Goal: Task Accomplishment & Management: Manage account settings

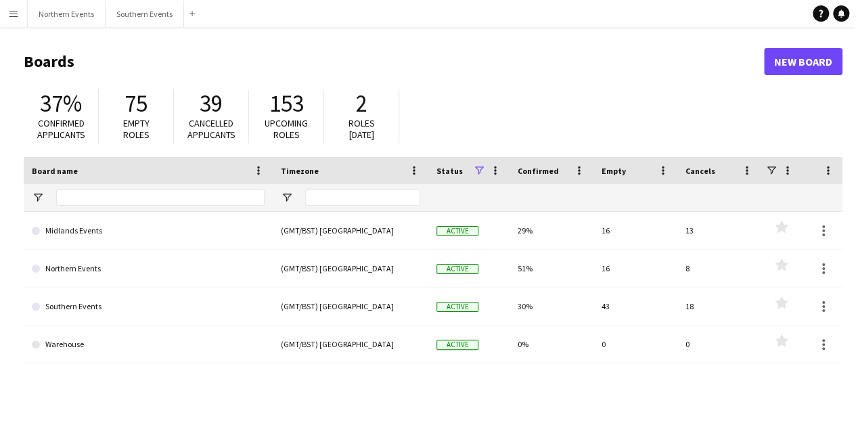
click at [24, 14] on button "Menu" at bounding box center [13, 13] width 27 height 27
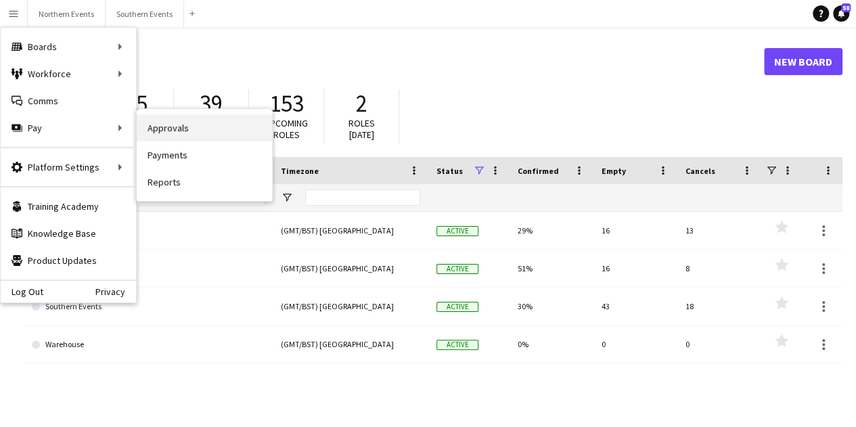
click at [172, 126] on link "Approvals" at bounding box center [204, 127] width 135 height 27
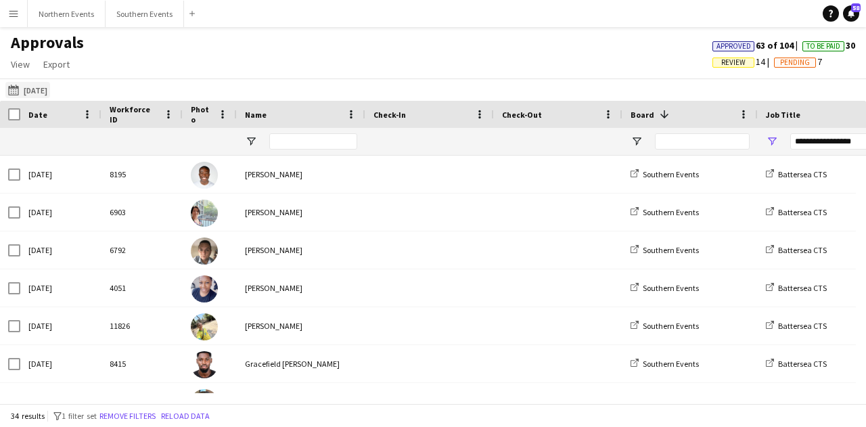
click at [26, 91] on button "[DATE] [DATE]" at bounding box center [27, 90] width 45 height 16
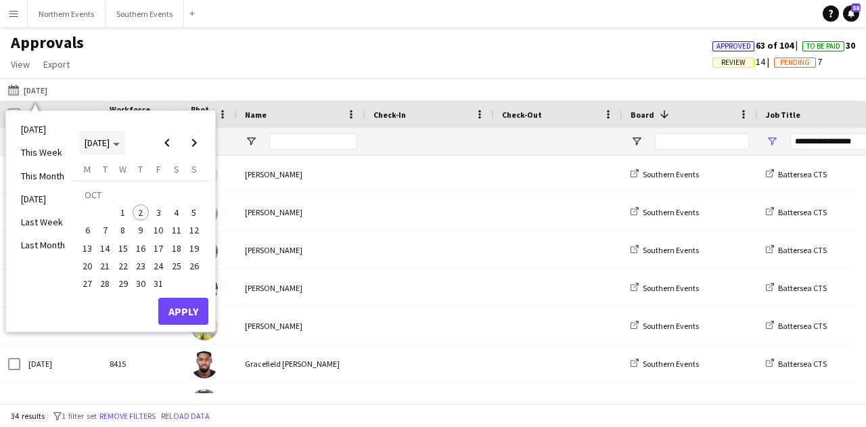
click at [110, 145] on span "[DATE]" at bounding box center [97, 143] width 25 height 12
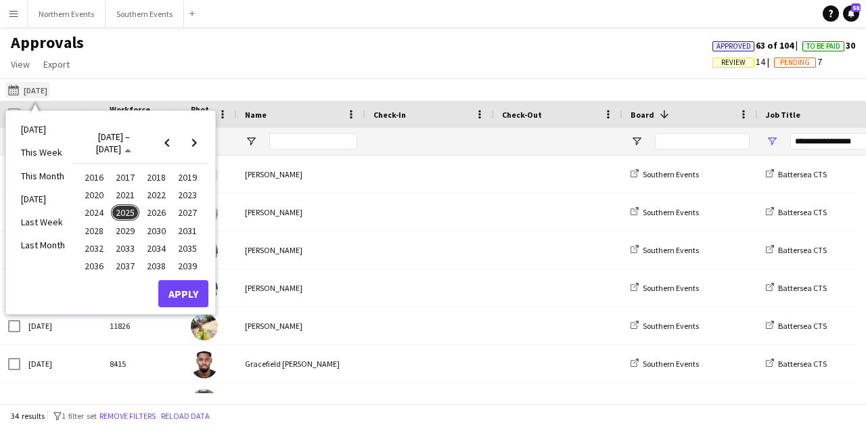
click at [9, 87] on app-icon "[DATE]" at bounding box center [16, 90] width 16 height 11
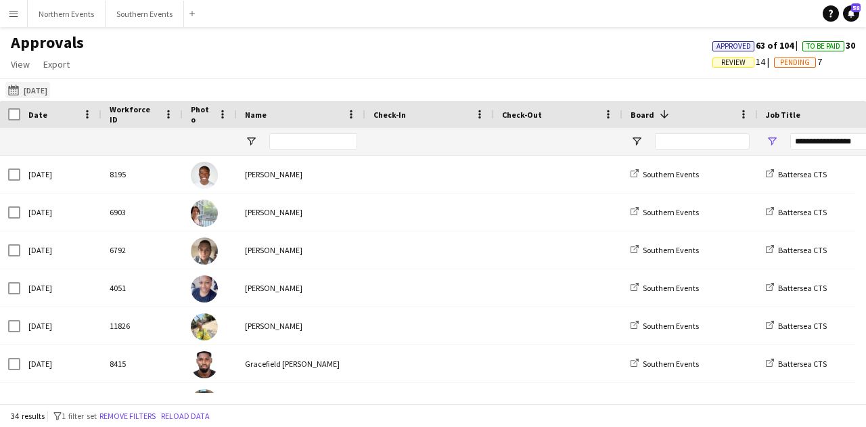
click at [9, 87] on app-icon "[DATE]" at bounding box center [16, 90] width 16 height 11
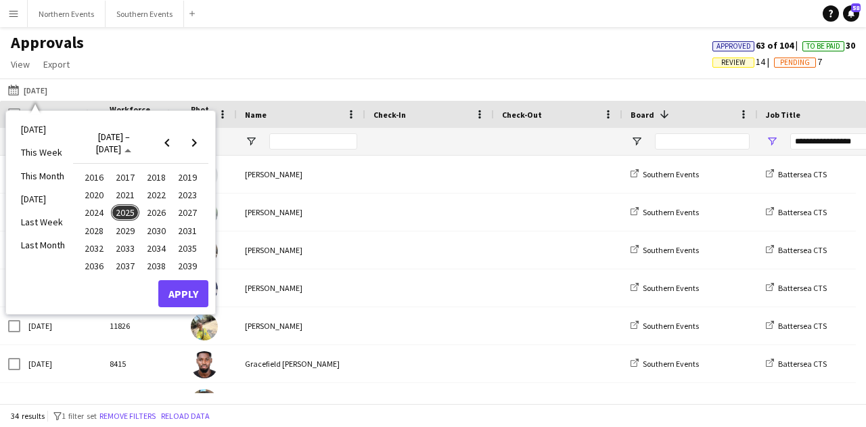
click at [127, 208] on span "2025" at bounding box center [125, 212] width 28 height 16
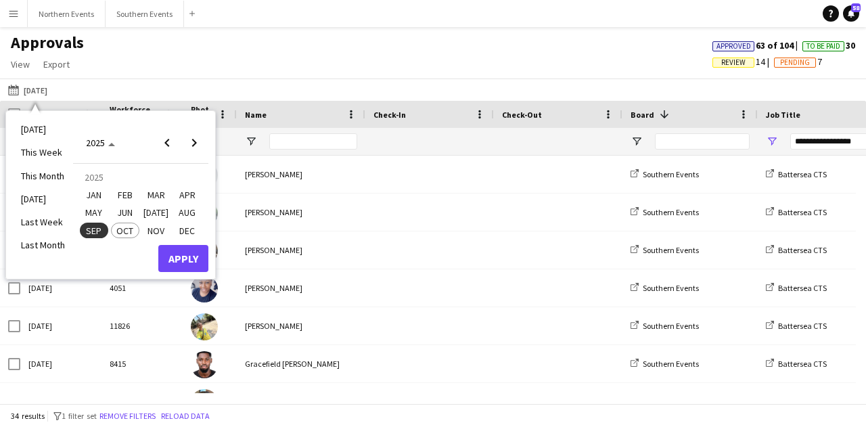
click at [99, 225] on span "SEP" at bounding box center [94, 231] width 28 height 16
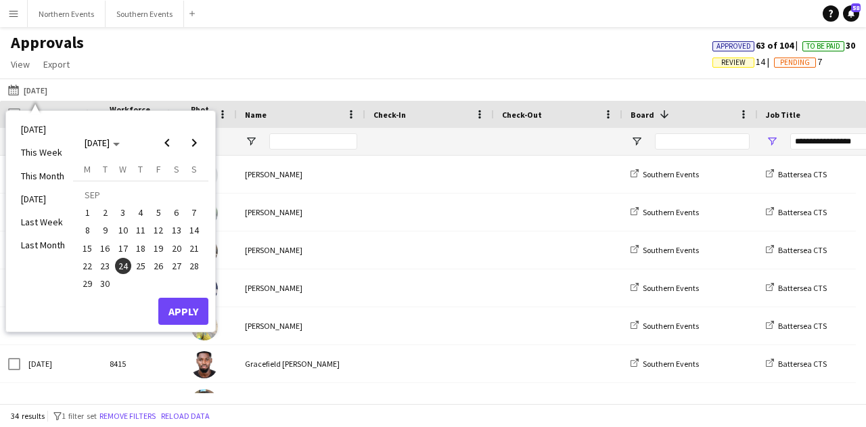
click at [189, 247] on span "21" at bounding box center [194, 248] width 16 height 16
click at [190, 304] on button "Apply" at bounding box center [183, 311] width 50 height 27
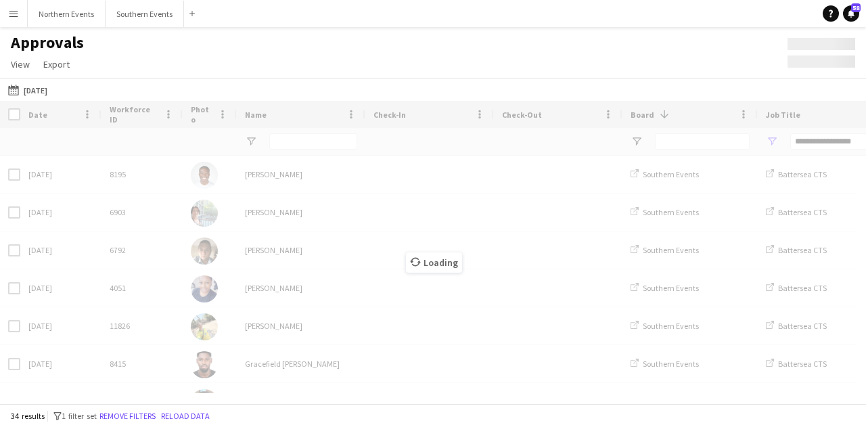
type input "***"
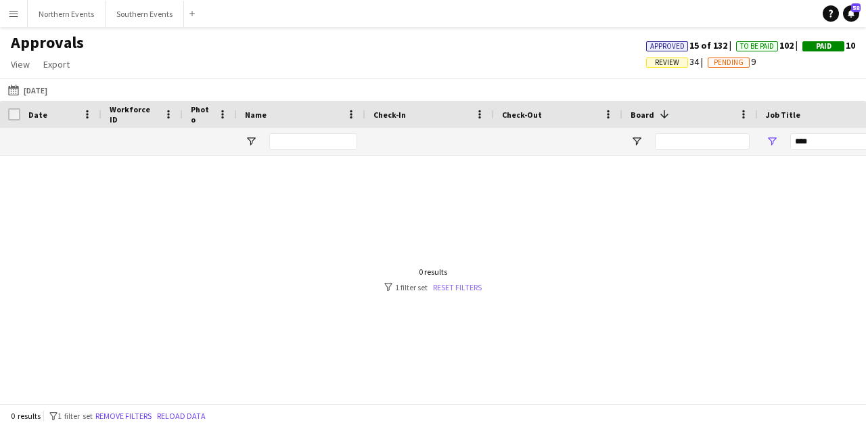
click at [458, 290] on link "Reset filters" at bounding box center [457, 287] width 49 height 10
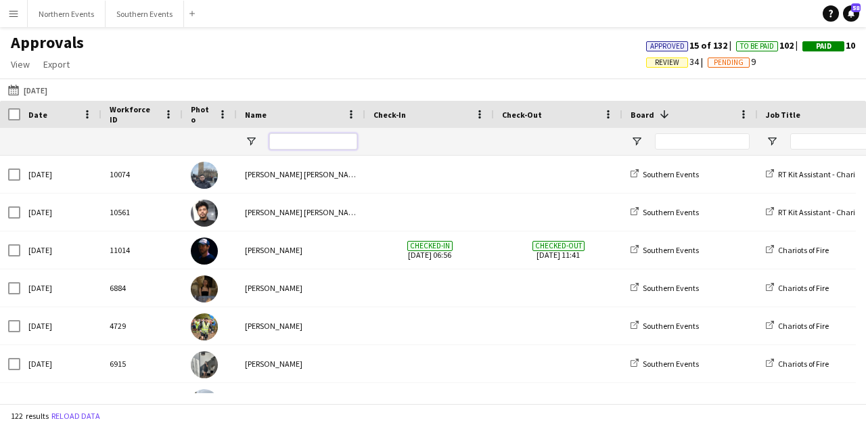
click at [302, 137] on input "Name Filter Input" at bounding box center [313, 141] width 88 height 16
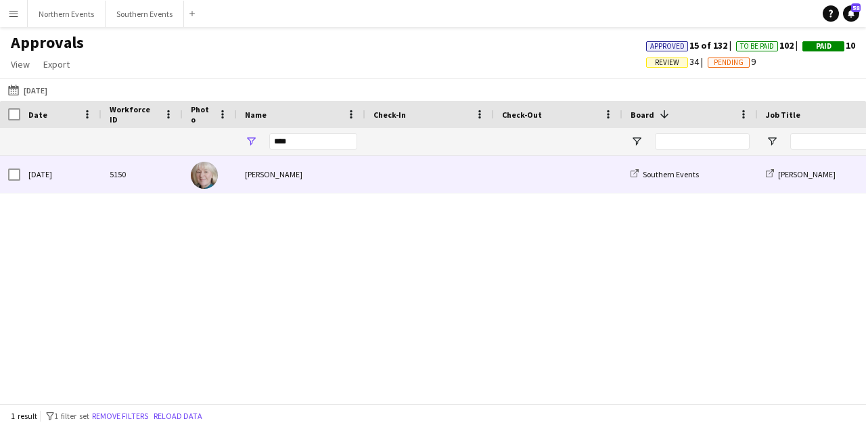
click at [300, 185] on div "[PERSON_NAME]" at bounding box center [301, 174] width 129 height 37
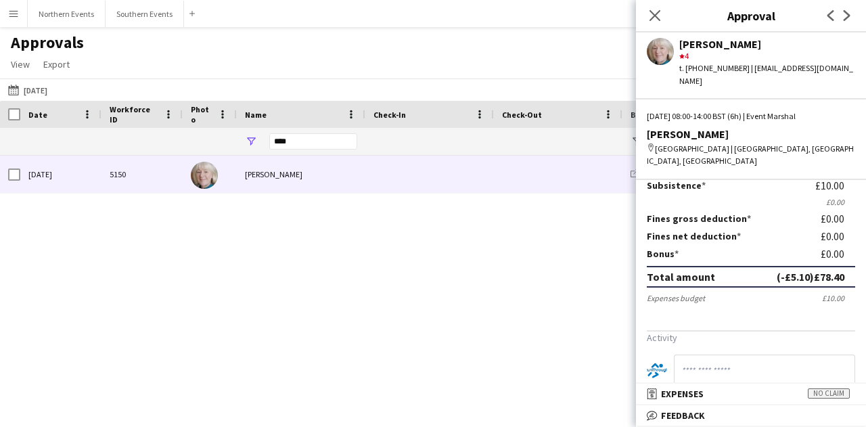
scroll to position [275, 0]
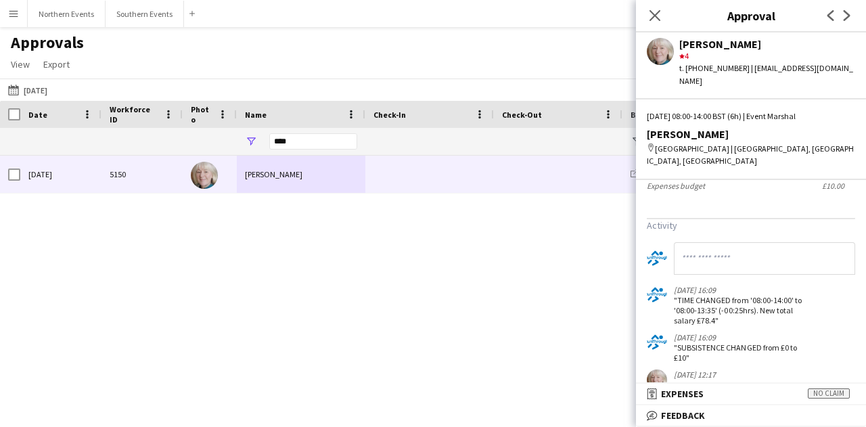
drag, startPoint x: 685, startPoint y: 331, endPoint x: 673, endPoint y: 321, distance: 15.9
click at [673, 332] on div "[DATE] 16:09 "SUBSISTENCE CHANGED from £0 to £10"" at bounding box center [730, 347] width 166 height 30
click at [696, 342] on div ""SUBSISTENCE CHANGED from £0 to £10"" at bounding box center [743, 352] width 139 height 20
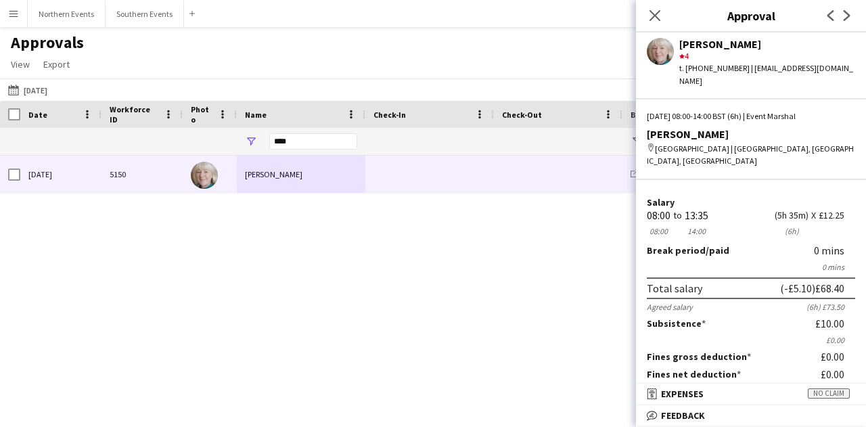
scroll to position [24, 0]
drag, startPoint x: 804, startPoint y: 305, endPoint x: 796, endPoint y: 302, distance: 7.9
click at [796, 302] on form "Salary 08:00 08:00 to 13:35 14:00 (5h 35m) (6h) X £12.25 Break period /paid 0 m…" at bounding box center [751, 320] width 230 height 244
click at [796, 317] on div "Subsistence £10.00" at bounding box center [751, 323] width 208 height 12
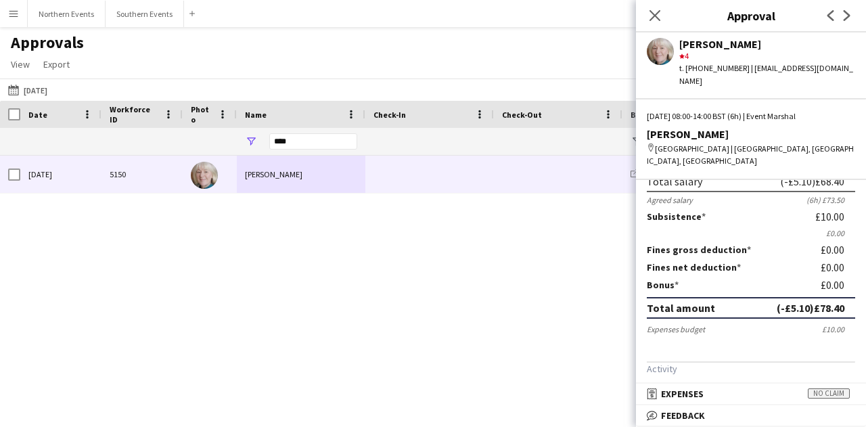
scroll to position [133, 0]
drag, startPoint x: 650, startPoint y: 21, endPoint x: 620, endPoint y: 37, distance: 33.3
click at [650, 20] on icon at bounding box center [655, 15] width 11 height 11
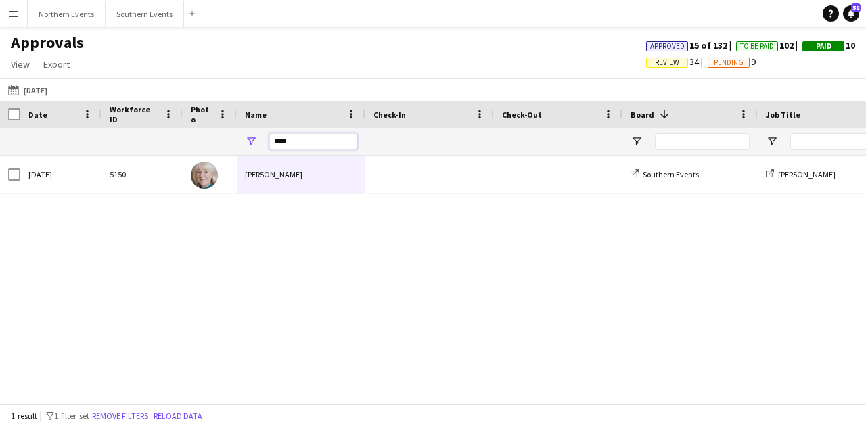
drag, startPoint x: 306, startPoint y: 140, endPoint x: 193, endPoint y: 124, distance: 114.1
type input "******"
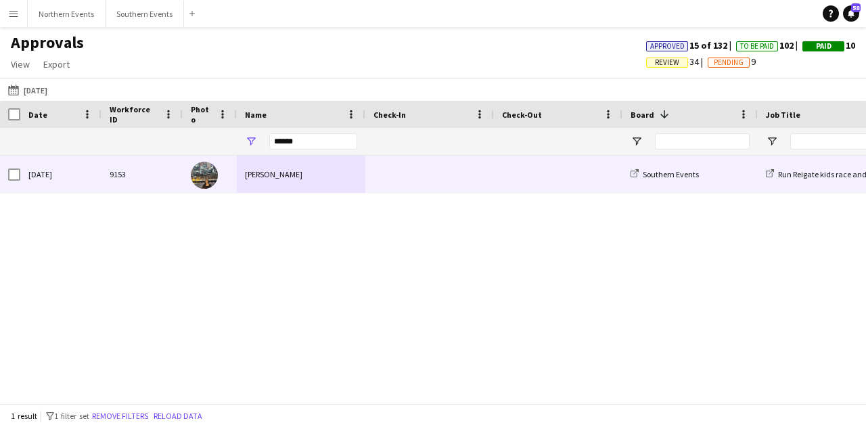
click at [313, 175] on div "[PERSON_NAME]" at bounding box center [301, 174] width 129 height 37
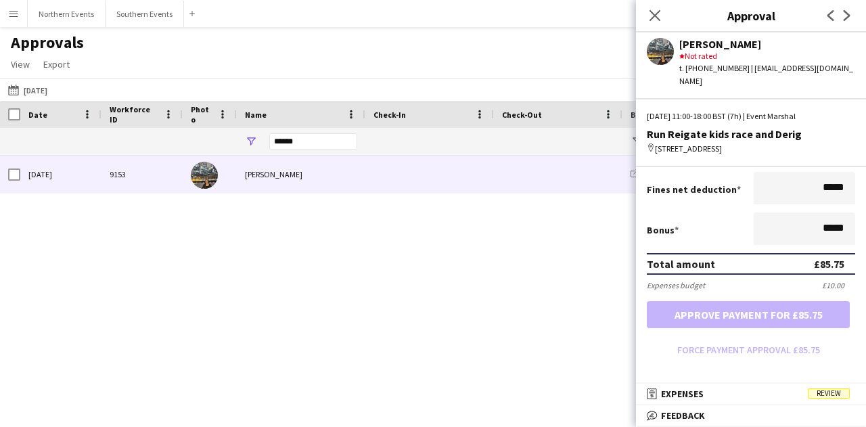
scroll to position [293, 0]
click at [550, 309] on div "[DATE] 9153 [PERSON_NAME] Southern Events Run Reigate kids race and Derig Event…" at bounding box center [433, 274] width 866 height 237
click at [652, 14] on icon "Close pop-in" at bounding box center [654, 15] width 13 height 13
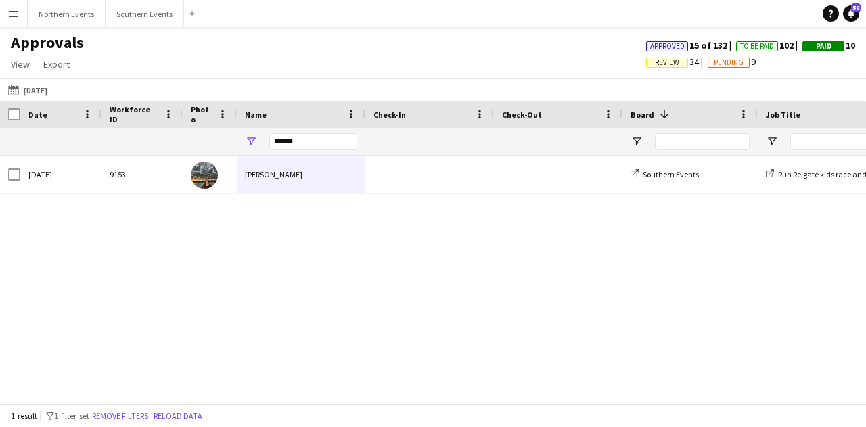
drag, startPoint x: 165, startPoint y: 382, endPoint x: 168, endPoint y: 392, distance: 9.9
click at [168, 392] on div "[DATE] 9153 [PERSON_NAME] Southern Events Run Reigate kids race and Derig Event…" at bounding box center [433, 274] width 866 height 237
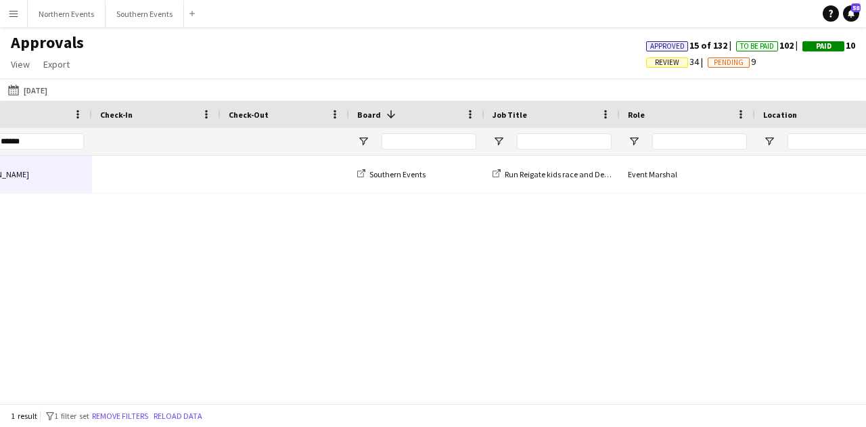
scroll to position [0, 0]
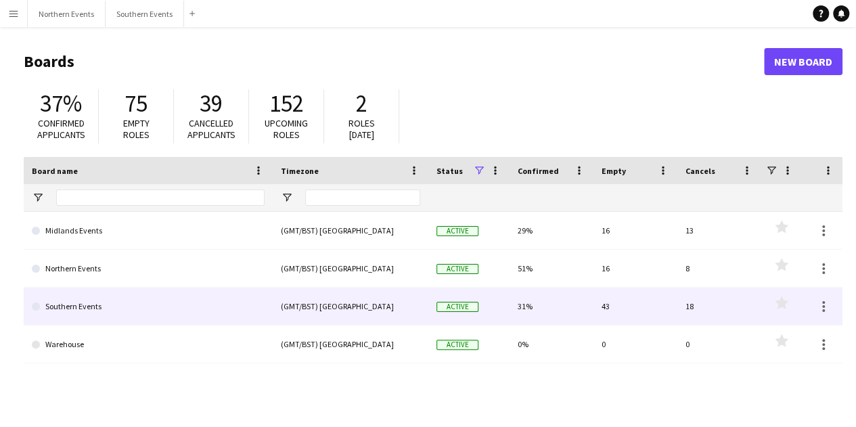
click at [170, 317] on link "Southern Events" at bounding box center [148, 307] width 233 height 38
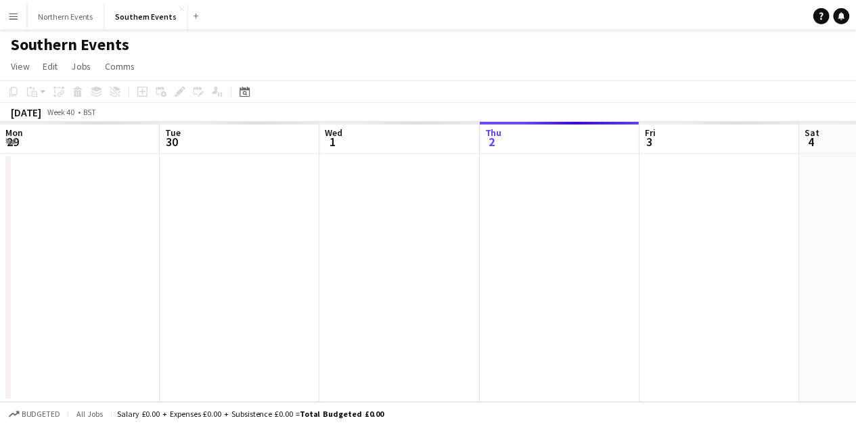
scroll to position [0, 323]
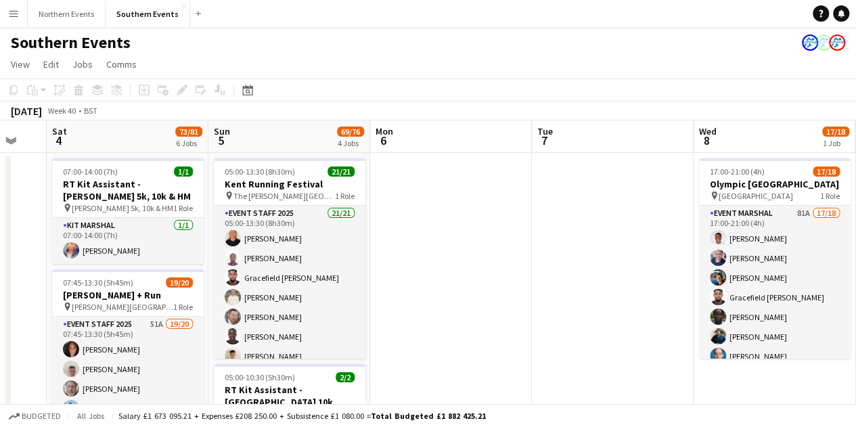
drag, startPoint x: 145, startPoint y: 324, endPoint x: 6, endPoint y: 322, distance: 138.7
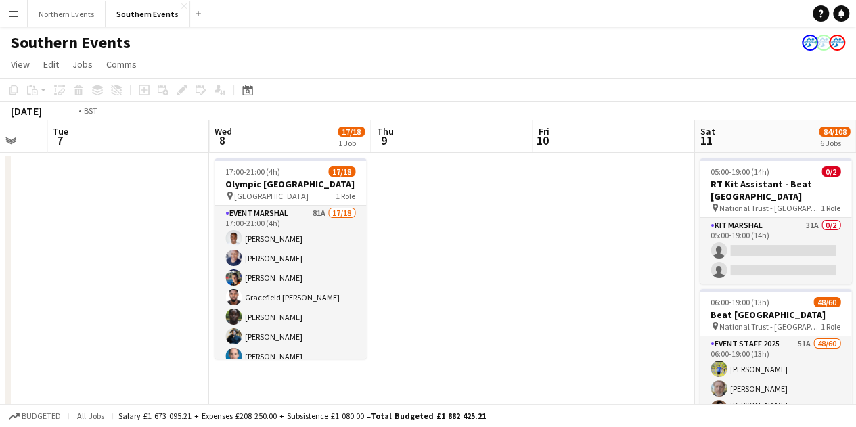
drag, startPoint x: 459, startPoint y: 311, endPoint x: 12, endPoint y: 309, distance: 447.2
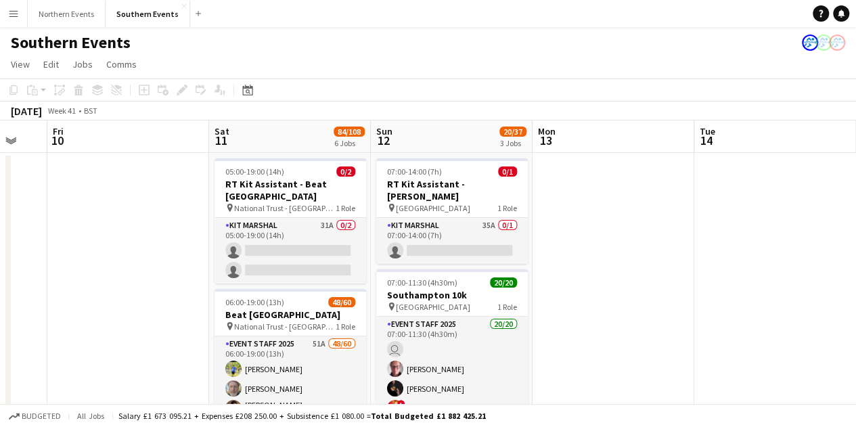
drag, startPoint x: 550, startPoint y: 306, endPoint x: 81, endPoint y: 294, distance: 469.0
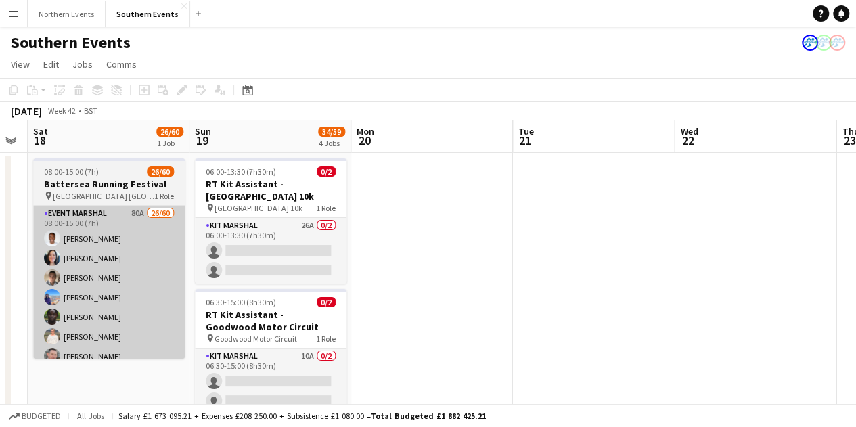
scroll to position [0, 540]
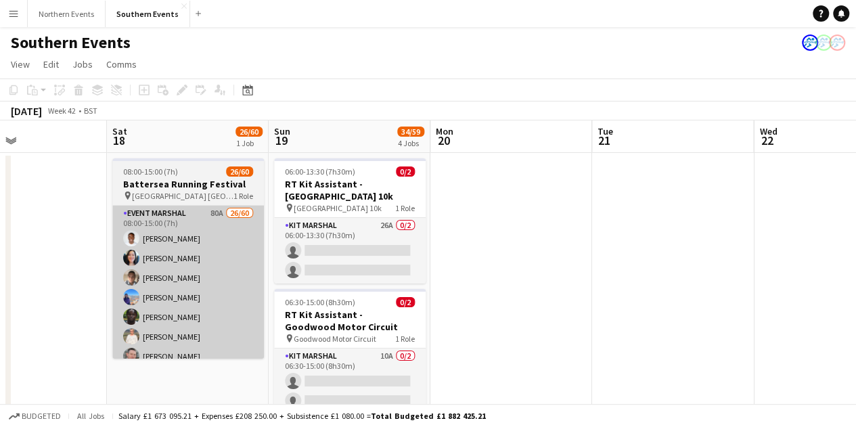
drag, startPoint x: 541, startPoint y: 282, endPoint x: 219, endPoint y: 276, distance: 322.1
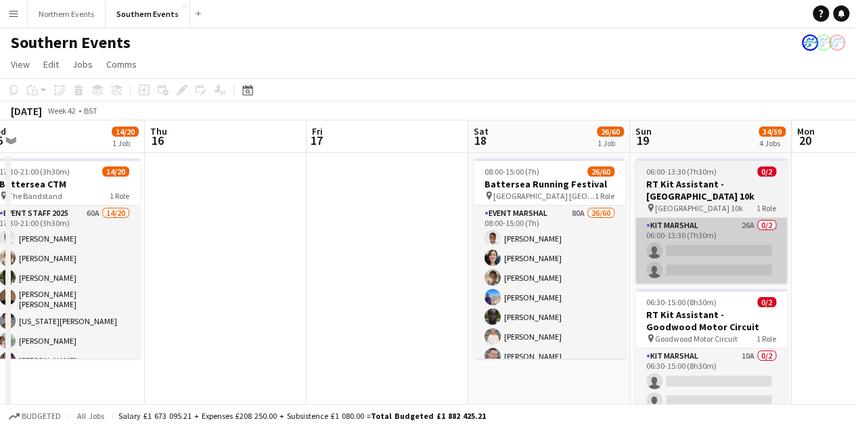
drag, startPoint x: 480, startPoint y: 286, endPoint x: 750, endPoint y: 260, distance: 271.2
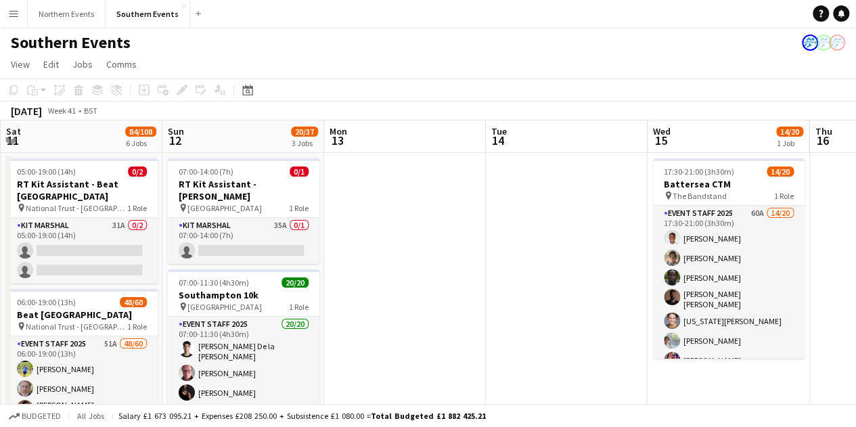
drag, startPoint x: 165, startPoint y: 273, endPoint x: 861, endPoint y: 225, distance: 697.2
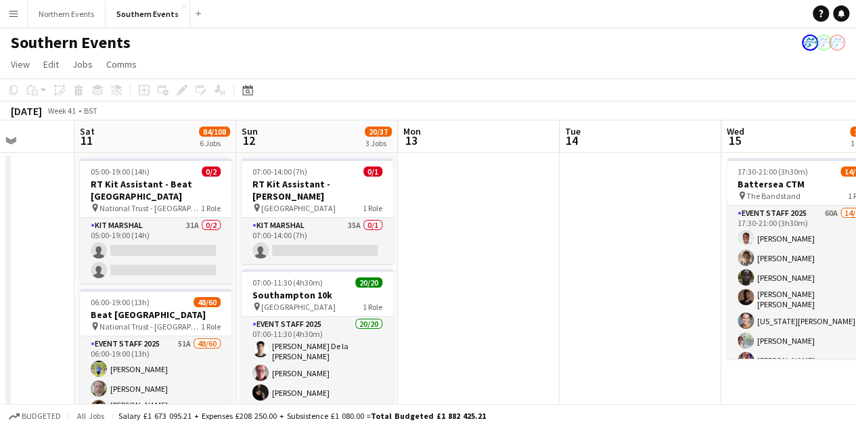
drag, startPoint x: 317, startPoint y: 244, endPoint x: 865, endPoint y: 229, distance: 547.5
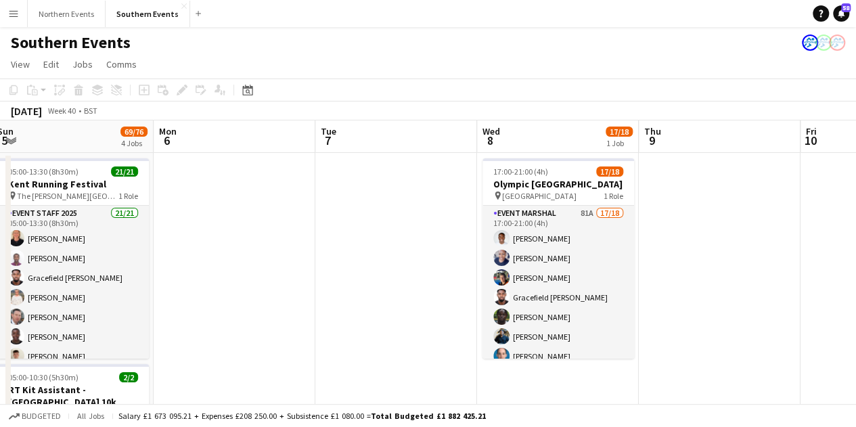
drag, startPoint x: 231, startPoint y: 248, endPoint x: 489, endPoint y: 236, distance: 258.0
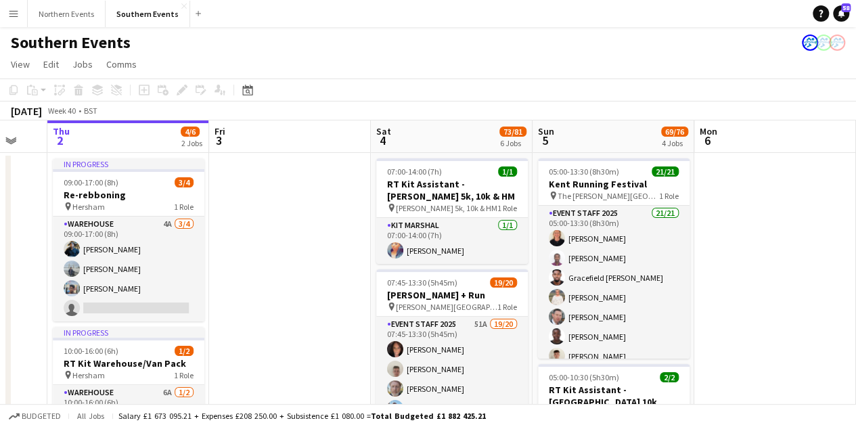
drag, startPoint x: 273, startPoint y: 244, endPoint x: 730, endPoint y: 235, distance: 457.5
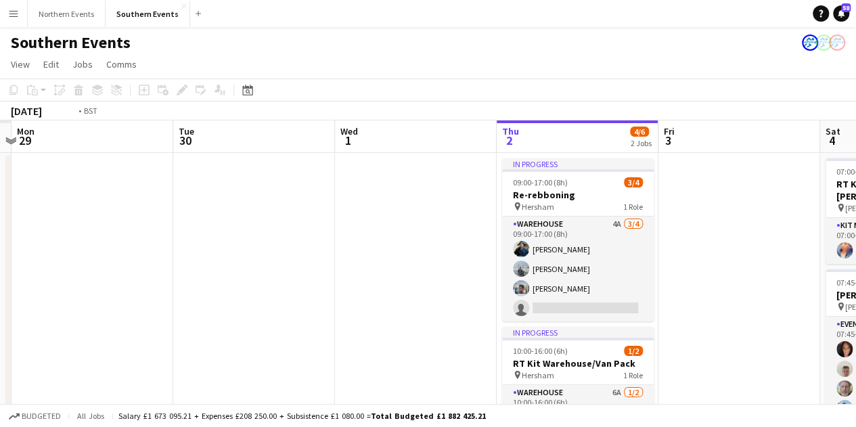
drag, startPoint x: 342, startPoint y: 241, endPoint x: 597, endPoint y: 247, distance: 255.1
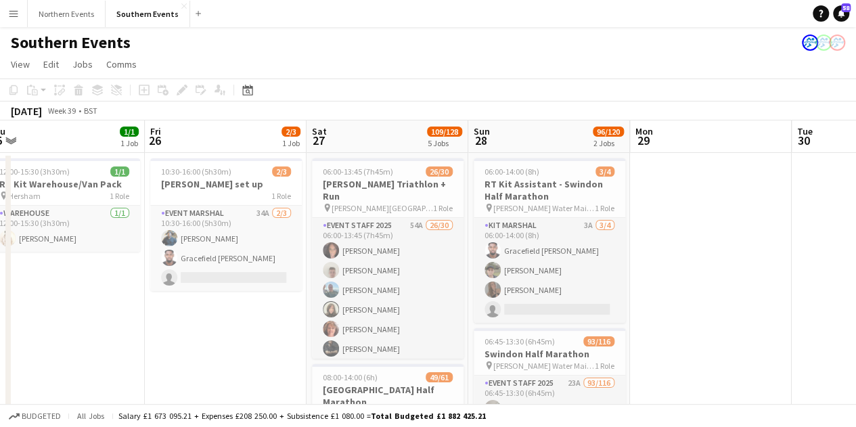
scroll to position [0, 369]
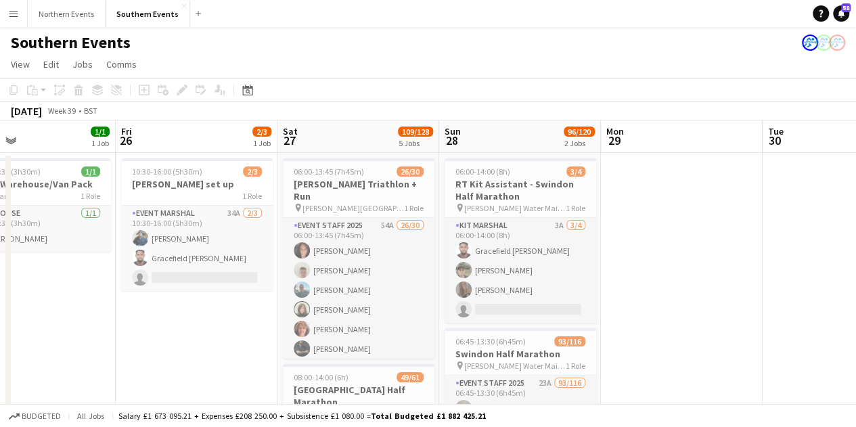
drag, startPoint x: 279, startPoint y: 250, endPoint x: 691, endPoint y: 233, distance: 412.4
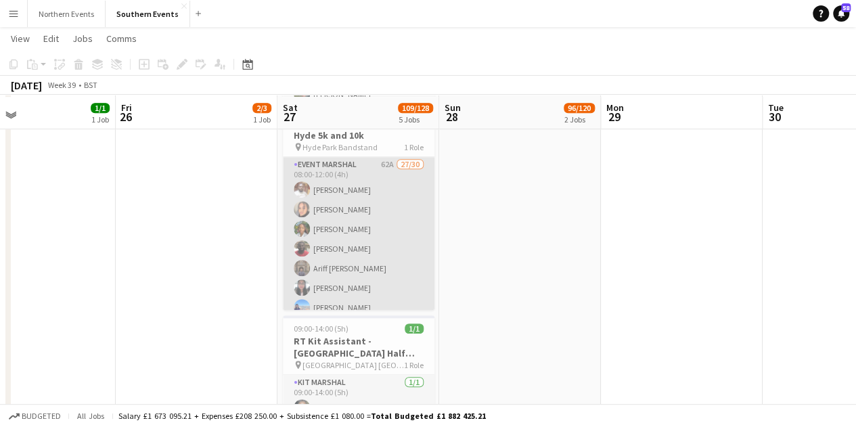
scroll to position [462, 0]
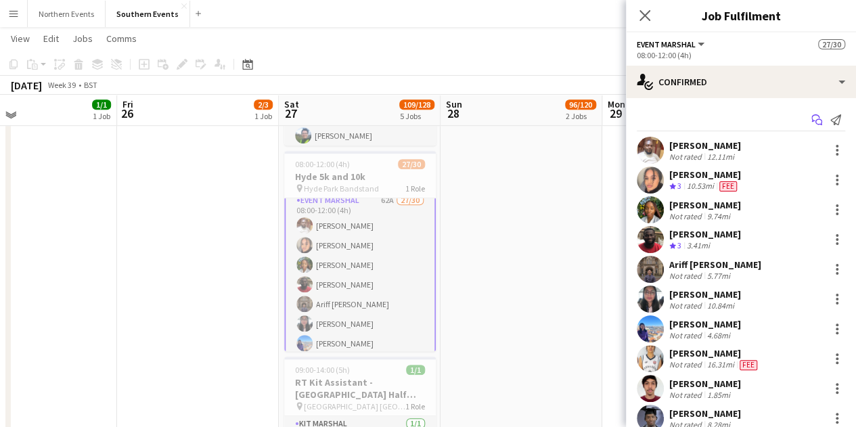
scroll to position [416, 0]
click at [811, 118] on icon "Start chat" at bounding box center [816, 119] width 11 height 11
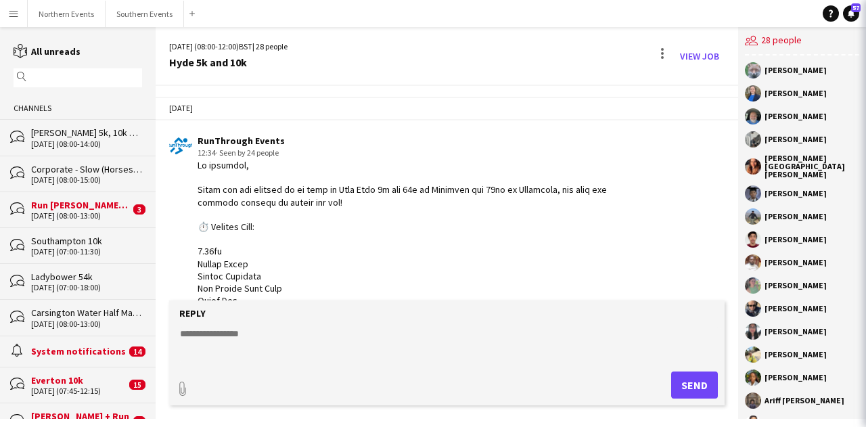
scroll to position [3543, 0]
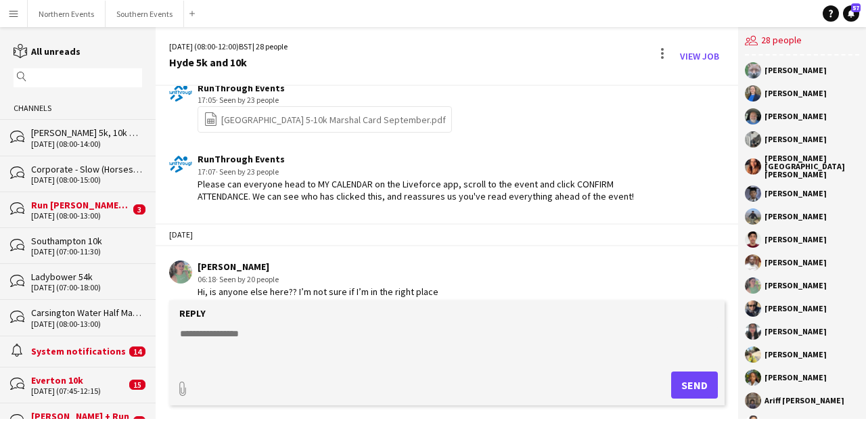
click at [253, 329] on textarea at bounding box center [450, 344] width 542 height 35
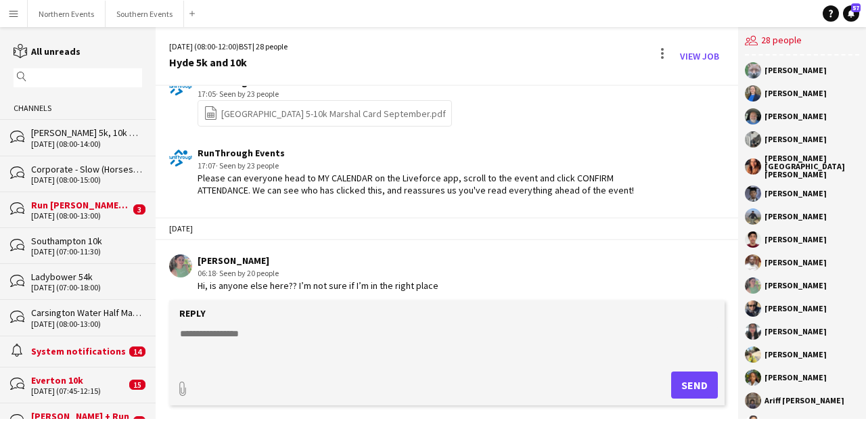
scroll to position [3555, 0]
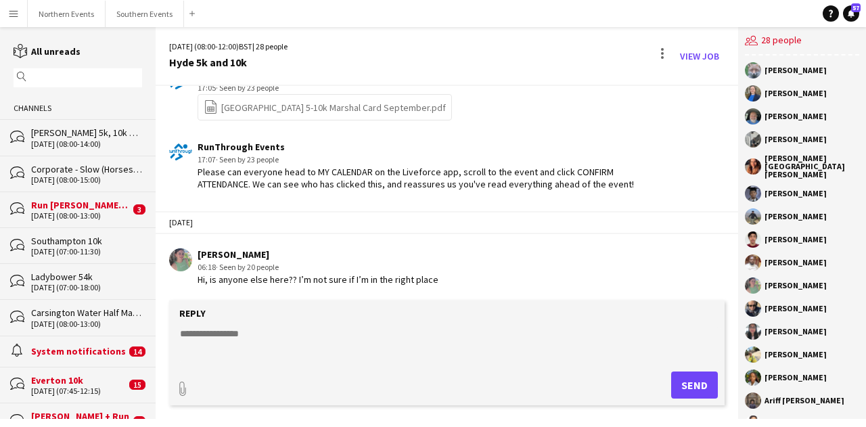
click at [237, 336] on textarea at bounding box center [450, 344] width 542 height 35
paste textarea "**********"
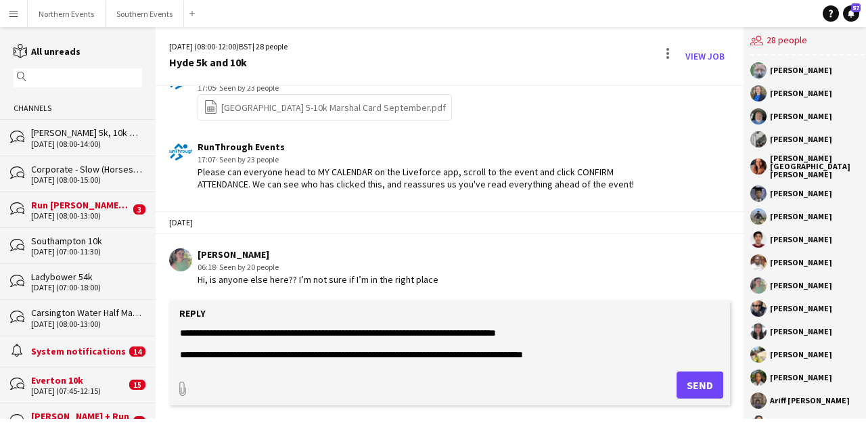
scroll to position [229, 0]
type textarea "**********"
click at [687, 385] on button "Send" at bounding box center [700, 384] width 47 height 27
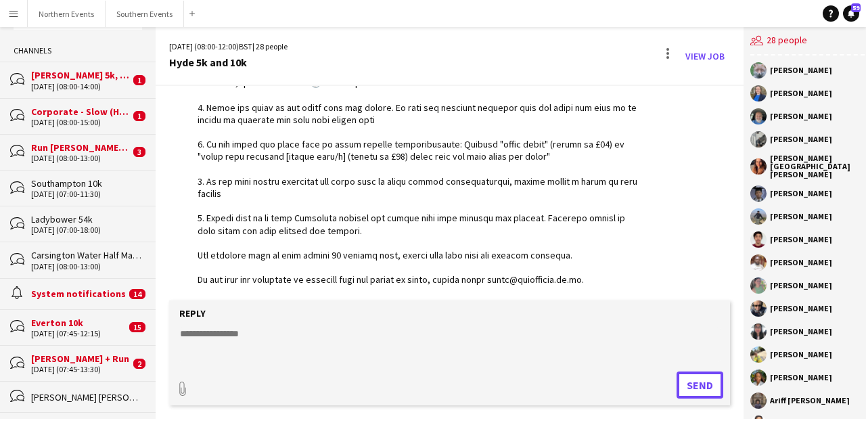
scroll to position [58, 0]
click at [70, 357] on div "Dorney Duathlon + Run" at bounding box center [80, 358] width 99 height 12
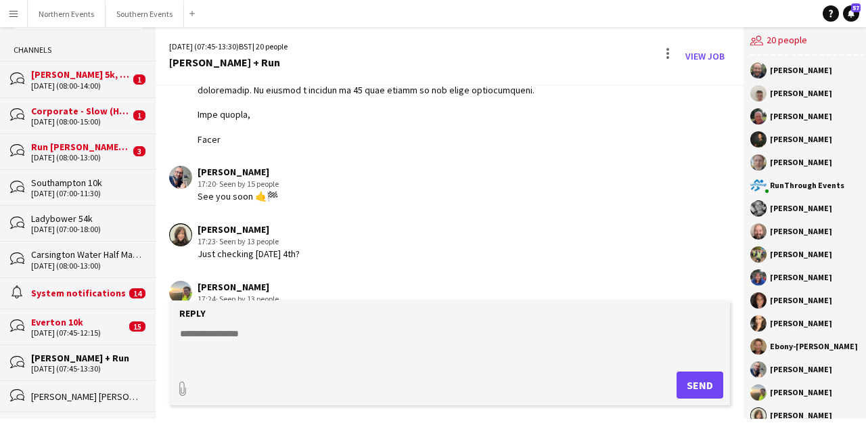
scroll to position [651, 0]
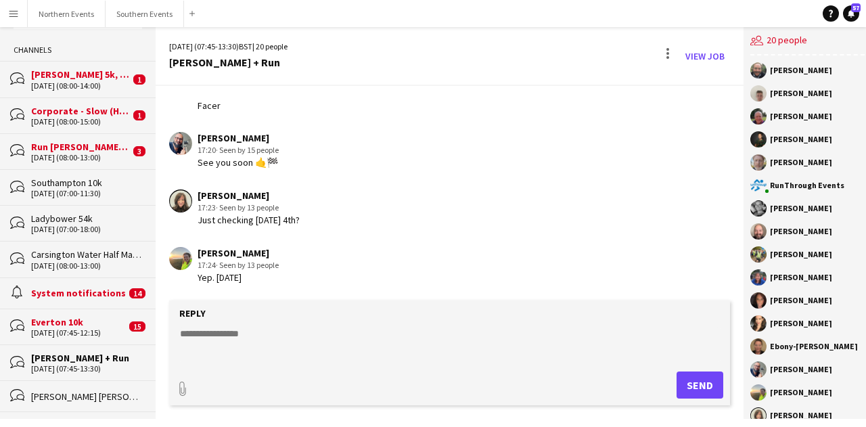
click at [274, 342] on textarea at bounding box center [450, 344] width 542 height 35
click at [288, 313] on div "Reply" at bounding box center [449, 313] width 547 height 12
click at [281, 344] on textarea at bounding box center [450, 344] width 542 height 35
type textarea "**********"
click at [690, 379] on button "Send" at bounding box center [700, 384] width 47 height 27
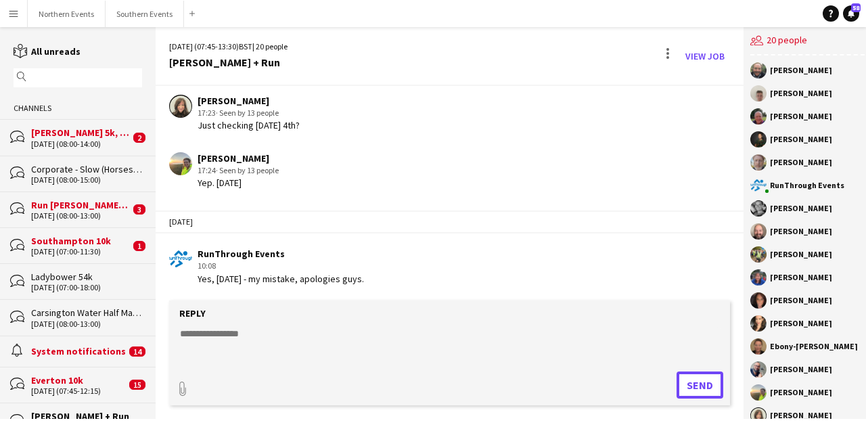
scroll to position [0, 0]
click at [135, 16] on button "Southern Events Close" at bounding box center [145, 14] width 78 height 26
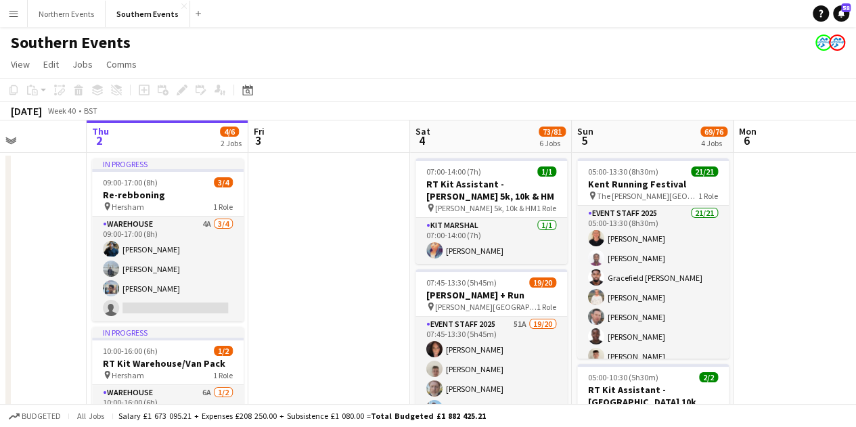
scroll to position [0, 407]
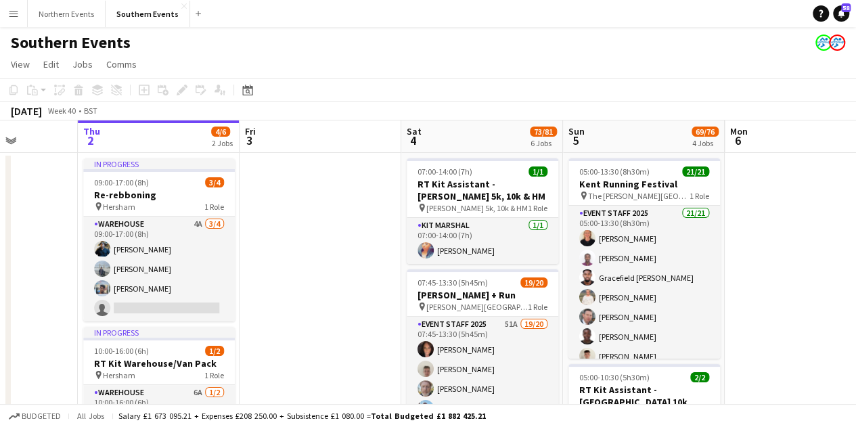
drag, startPoint x: 384, startPoint y: 326, endPoint x: 300, endPoint y: 307, distance: 86.0
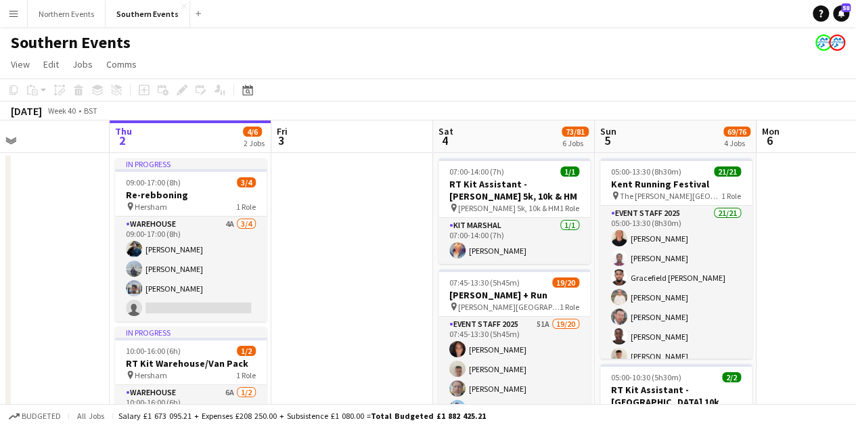
scroll to position [0, 374]
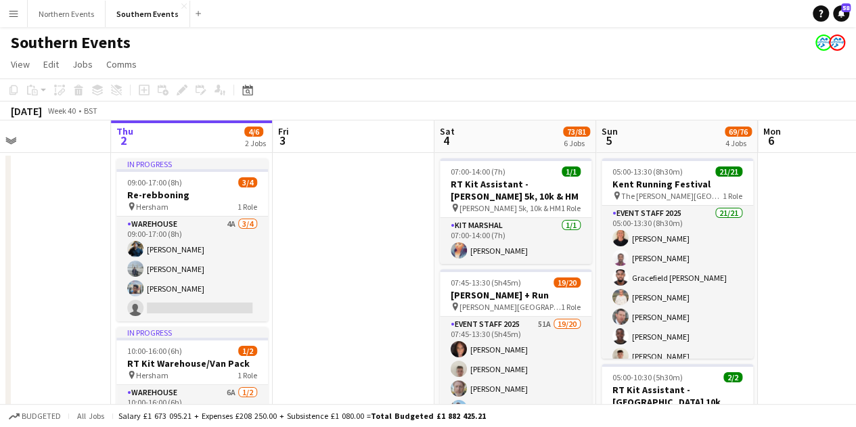
drag, startPoint x: 288, startPoint y: 300, endPoint x: 321, endPoint y: 298, distance: 33.2
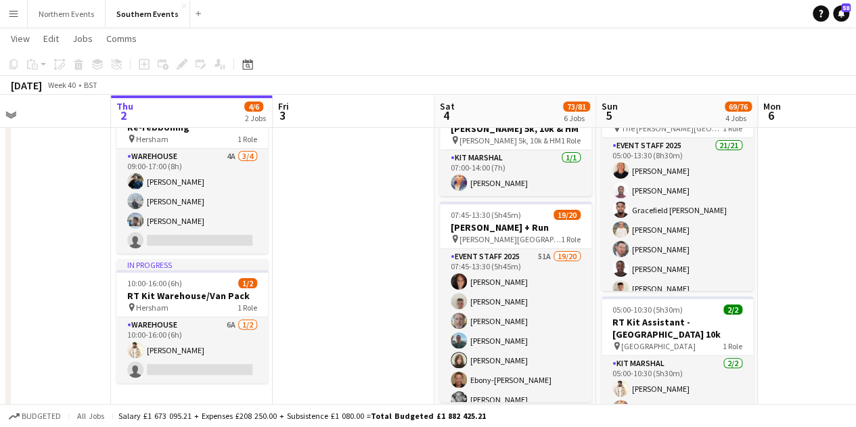
scroll to position [67, 0]
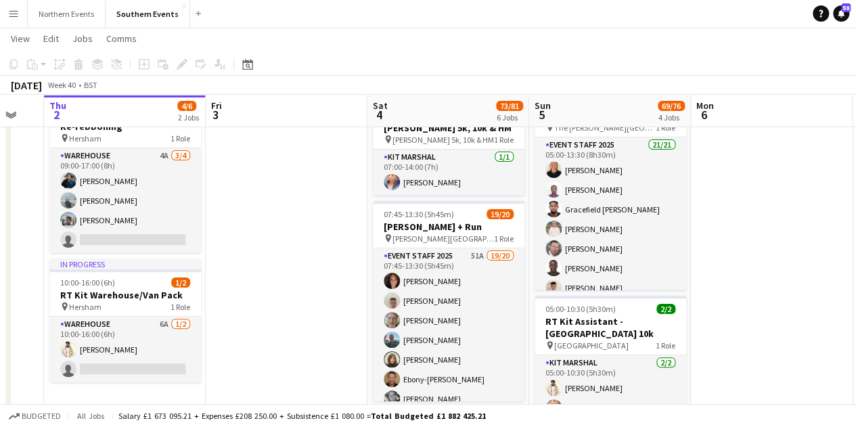
drag, startPoint x: 379, startPoint y: 320, endPoint x: 311, endPoint y: 315, distance: 67.9
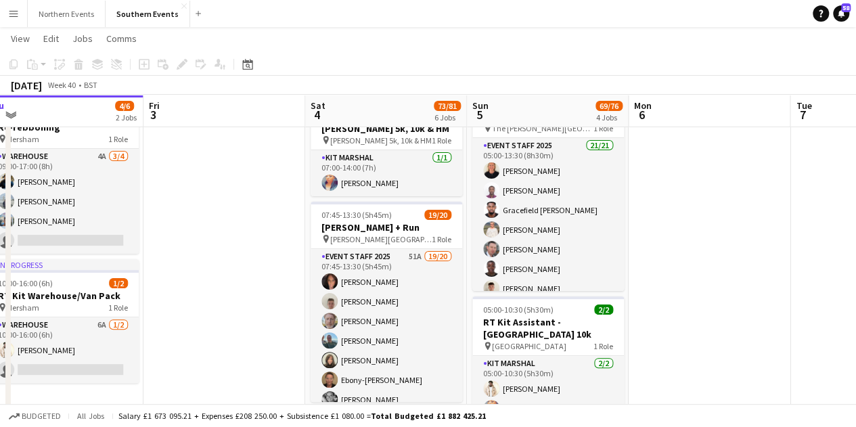
scroll to position [66, 0]
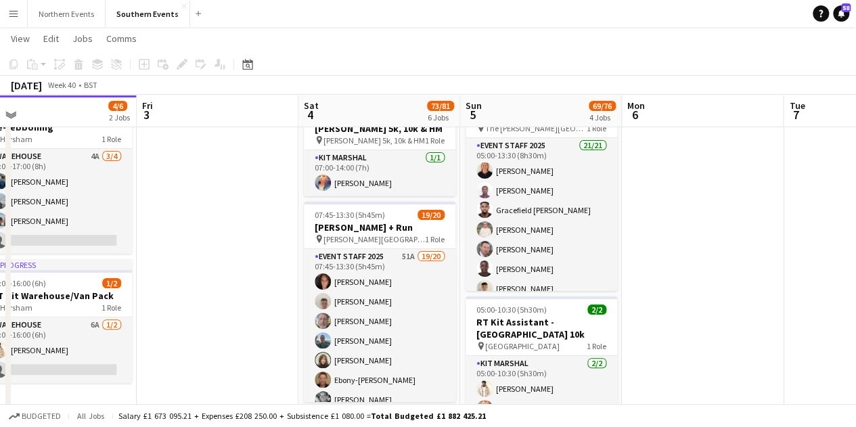
drag, startPoint x: 329, startPoint y: 326, endPoint x: 260, endPoint y: 311, distance: 71.4
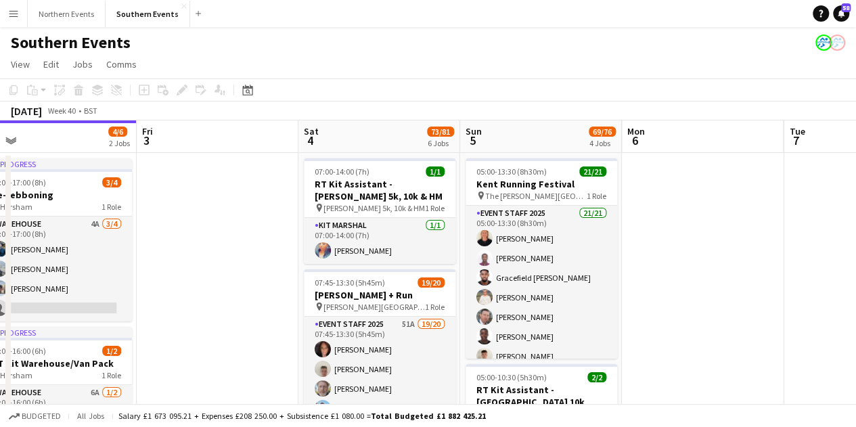
scroll to position [0, 0]
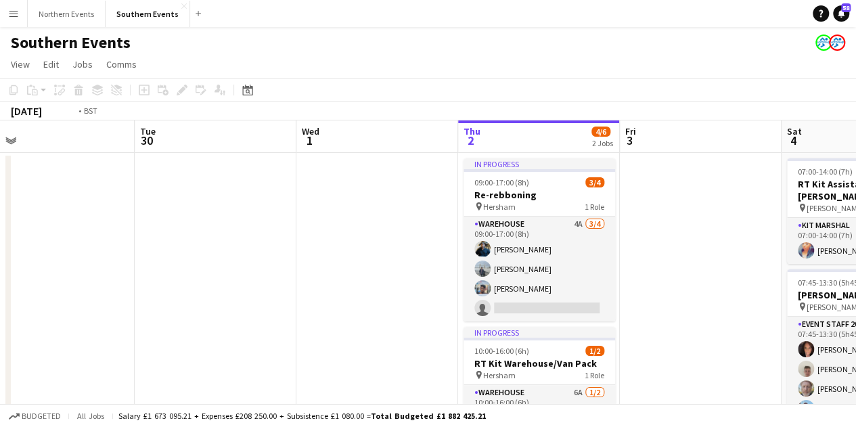
drag, startPoint x: 227, startPoint y: 291, endPoint x: 519, endPoint y: 327, distance: 294.5
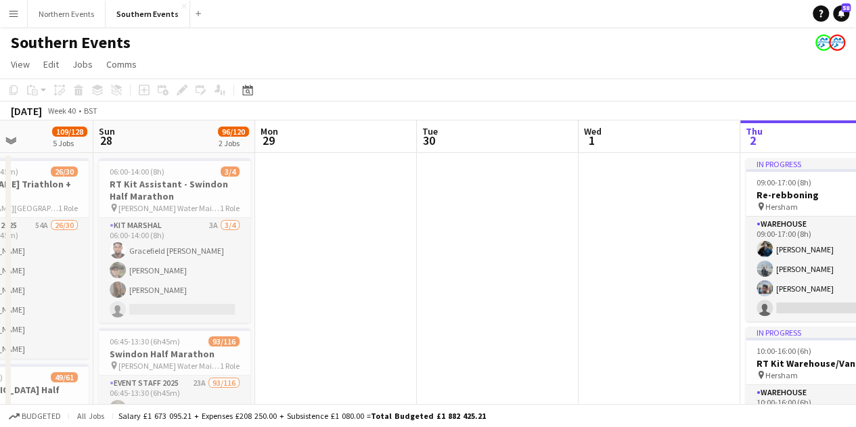
drag, startPoint x: 314, startPoint y: 302, endPoint x: 788, endPoint y: 346, distance: 475.6
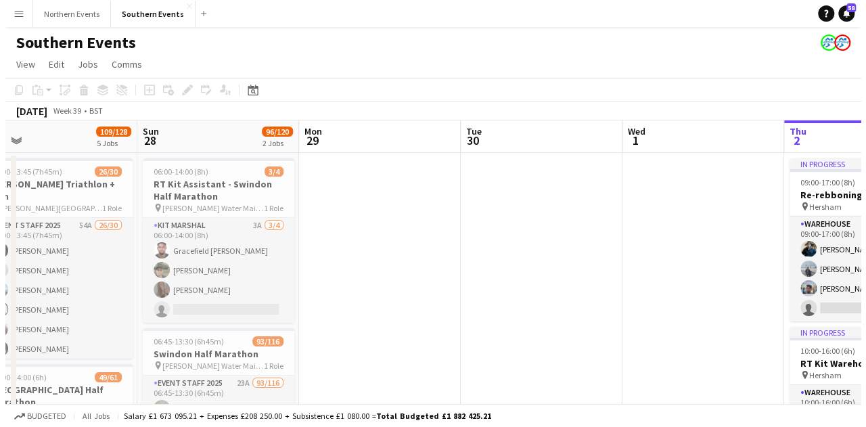
scroll to position [0, 430]
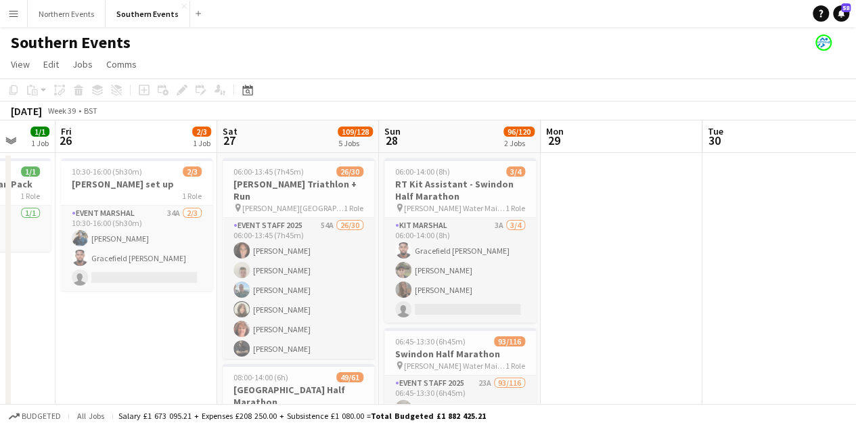
drag, startPoint x: 667, startPoint y: 332, endPoint x: 629, endPoint y: 317, distance: 41.0
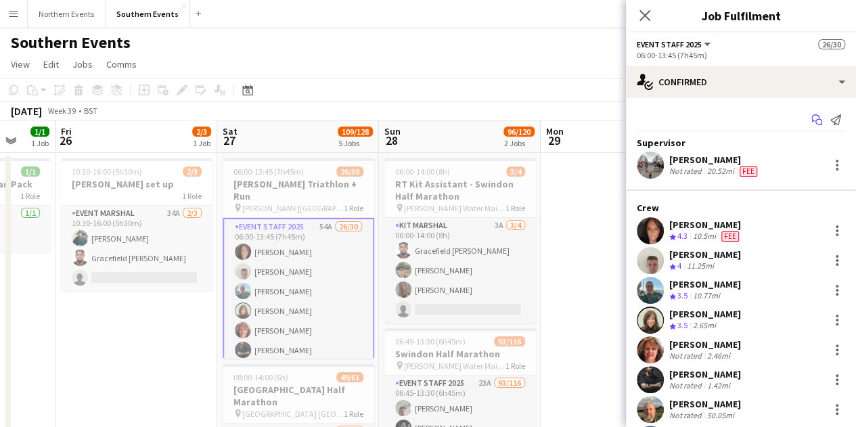
click at [807, 111] on app-icon "Start chat" at bounding box center [816, 119] width 19 height 19
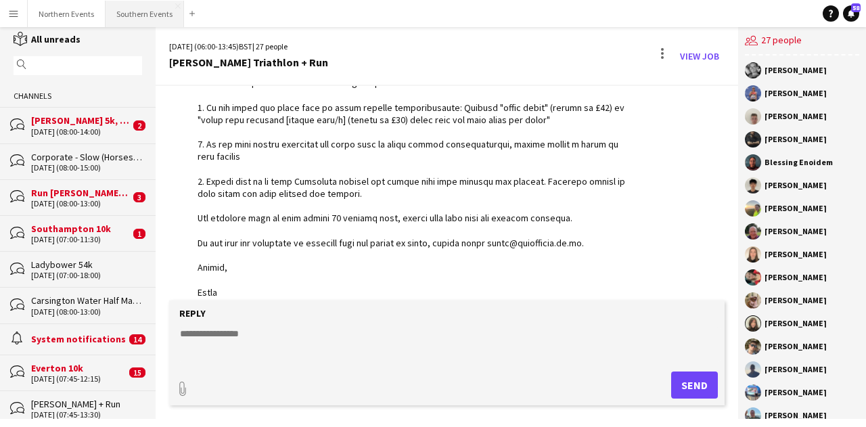
scroll to position [18, 0]
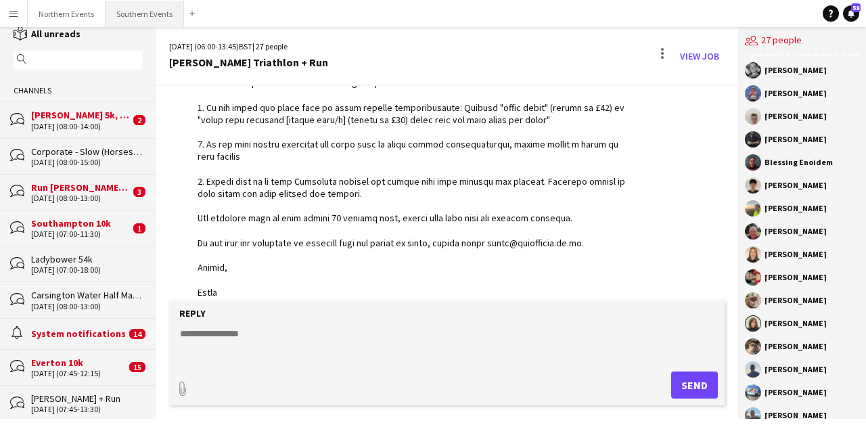
click at [123, 6] on button "Southern Events Close" at bounding box center [145, 14] width 78 height 26
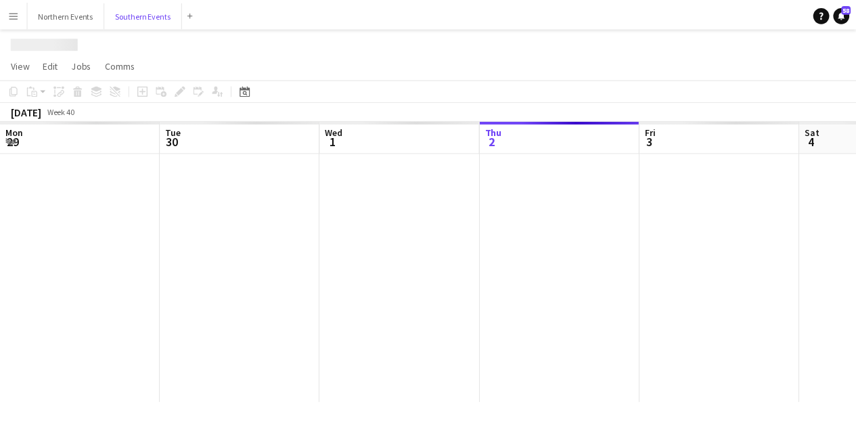
scroll to position [0, 323]
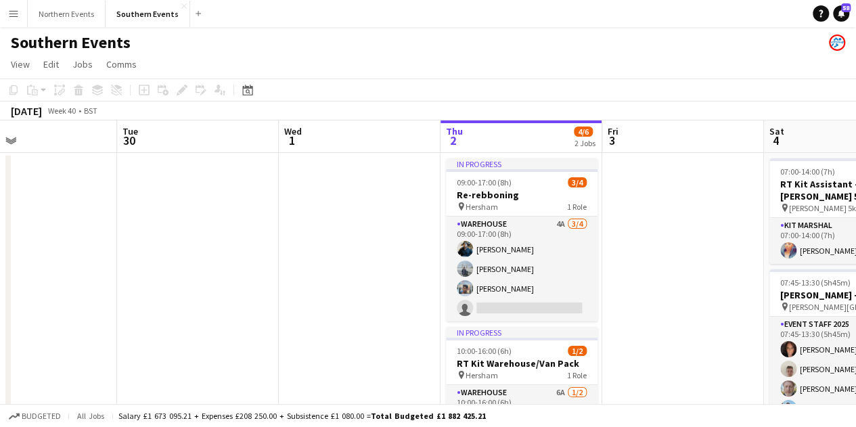
drag, startPoint x: 403, startPoint y: 312, endPoint x: 663, endPoint y: 305, distance: 260.6
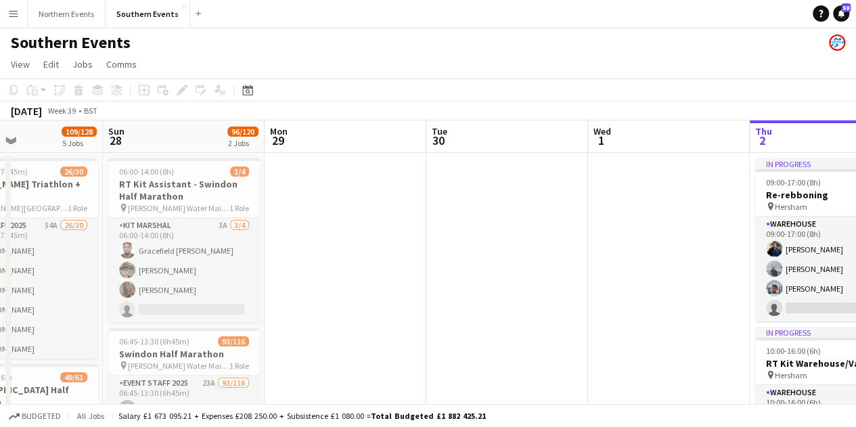
drag, startPoint x: 233, startPoint y: 289, endPoint x: 307, endPoint y: 279, distance: 74.4
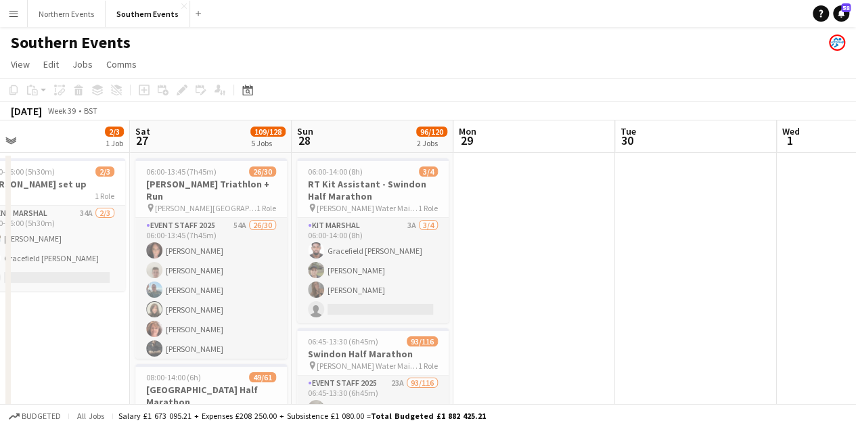
drag, startPoint x: 298, startPoint y: 282, endPoint x: 566, endPoint y: 279, distance: 267.9
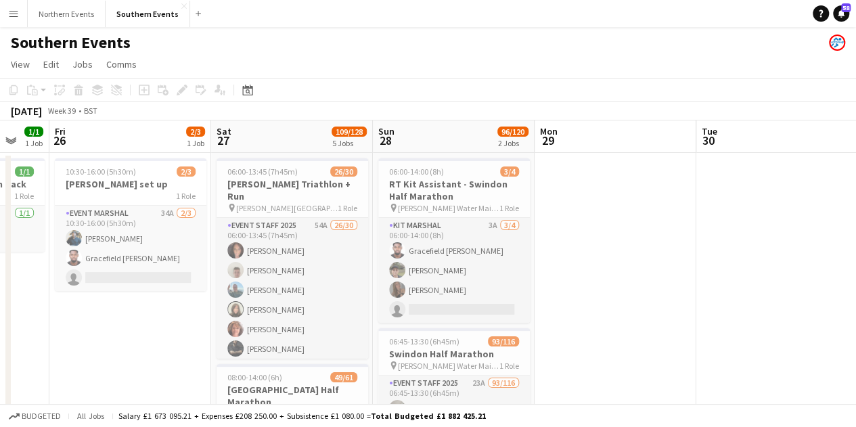
scroll to position [0, 0]
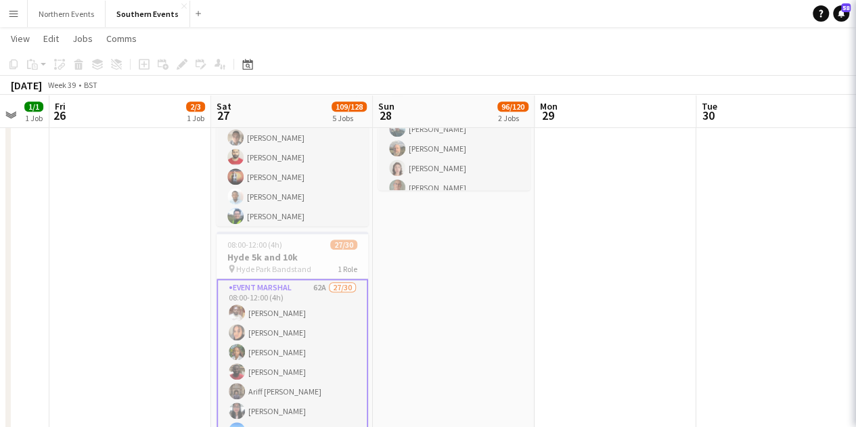
scroll to position [338, 0]
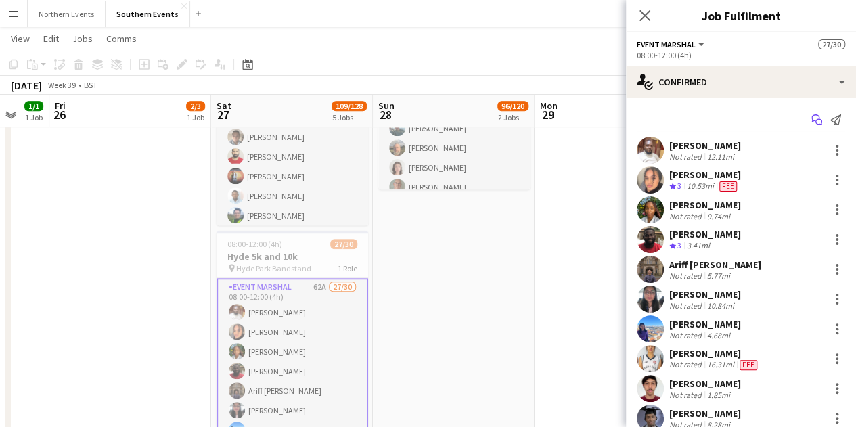
click at [811, 125] on icon "Start chat" at bounding box center [816, 119] width 11 height 11
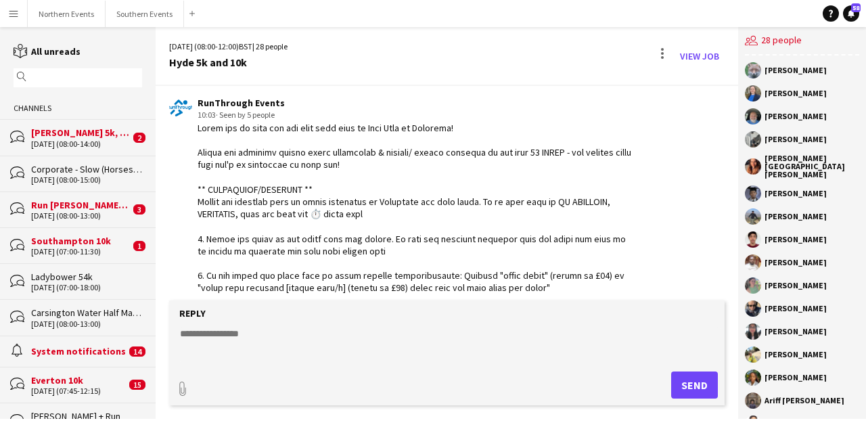
scroll to position [3933, 0]
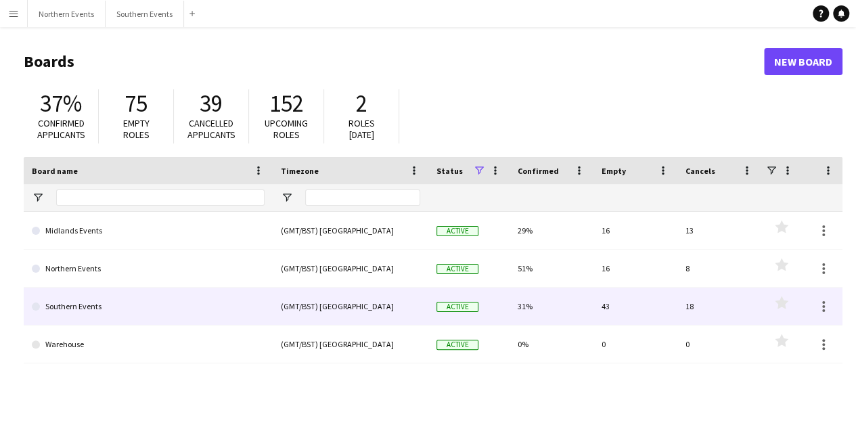
click at [333, 307] on div "(GMT/BST) [GEOGRAPHIC_DATA]" at bounding box center [351, 306] width 156 height 37
click at [334, 308] on div "(GMT/BST) [GEOGRAPHIC_DATA]" at bounding box center [351, 306] width 156 height 37
click at [219, 296] on link "Southern Events" at bounding box center [148, 307] width 233 height 38
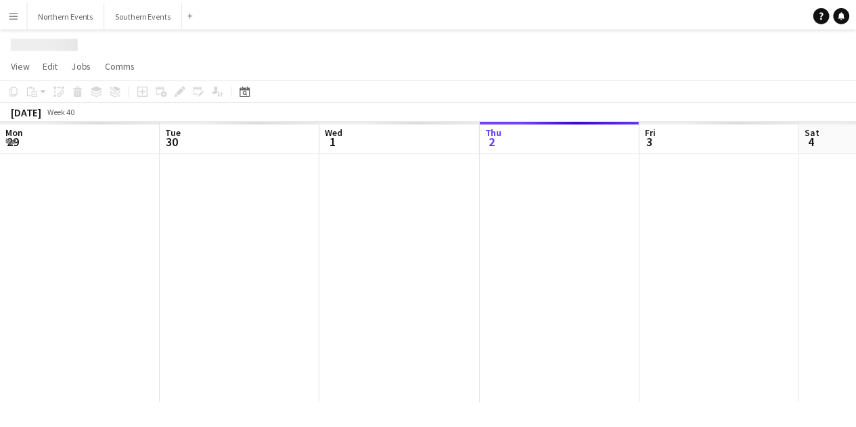
scroll to position [0, 323]
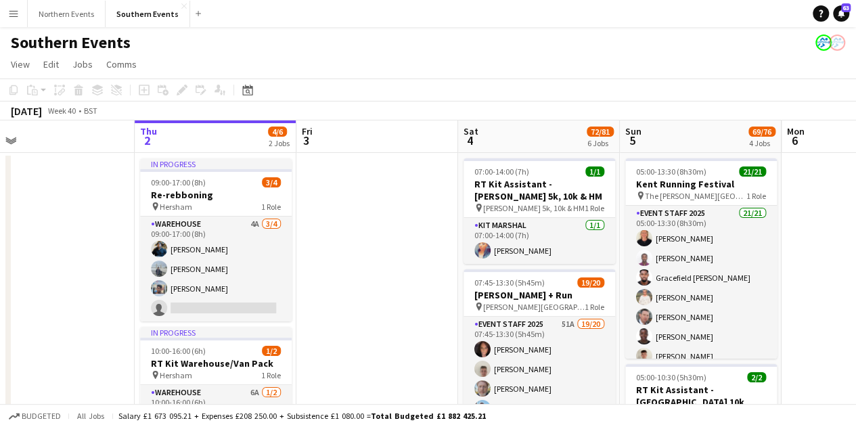
drag, startPoint x: 402, startPoint y: 289, endPoint x: 390, endPoint y: 230, distance: 60.0
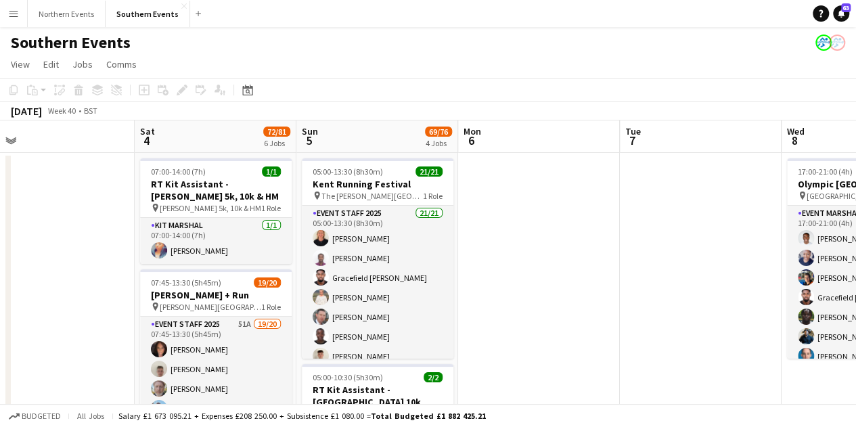
scroll to position [0, 434]
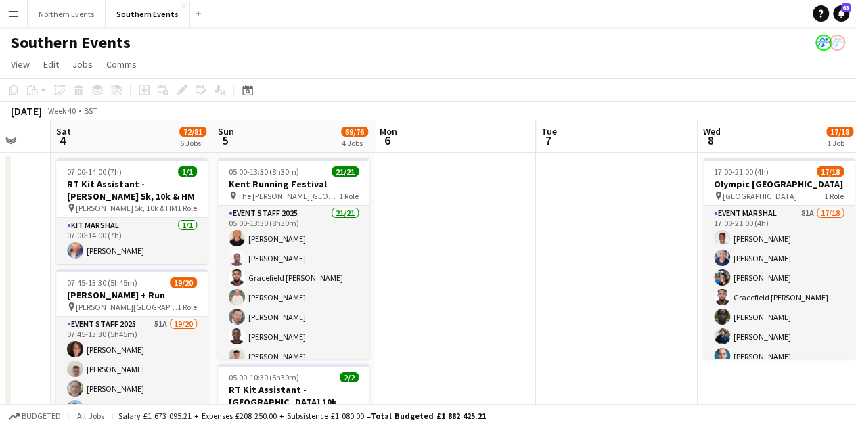
drag, startPoint x: 114, startPoint y: 269, endPoint x: 0, endPoint y: 282, distance: 114.5
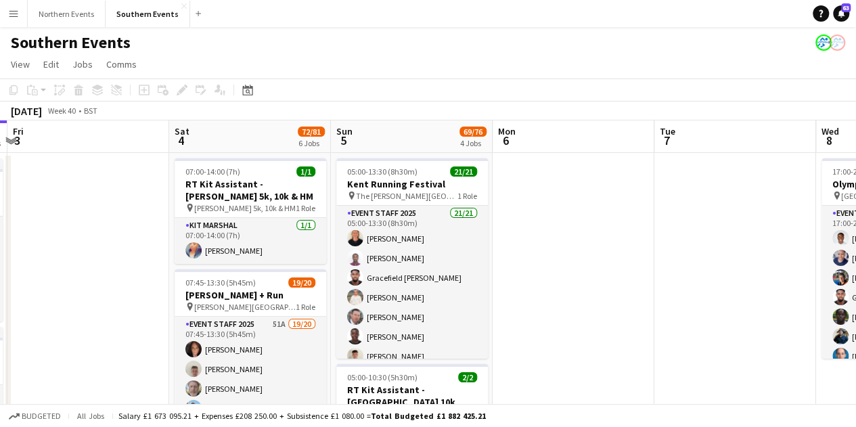
drag, startPoint x: 451, startPoint y: 260, endPoint x: 704, endPoint y: 217, distance: 257.4
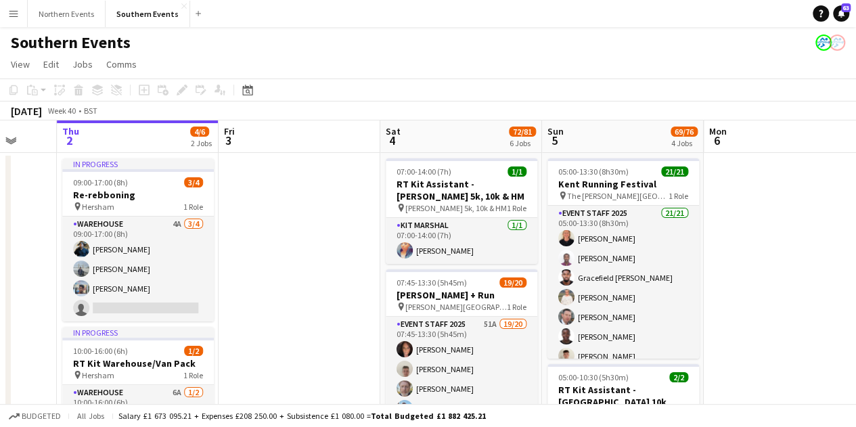
scroll to position [0, 308]
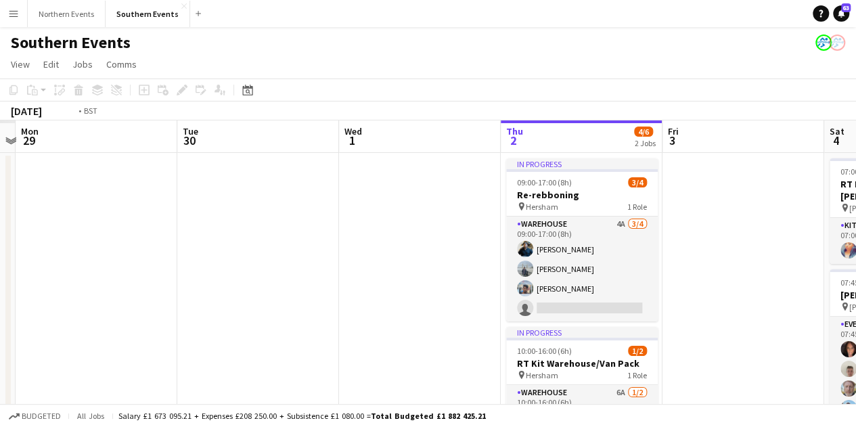
drag, startPoint x: 364, startPoint y: 271, endPoint x: 832, endPoint y: 187, distance: 475.6
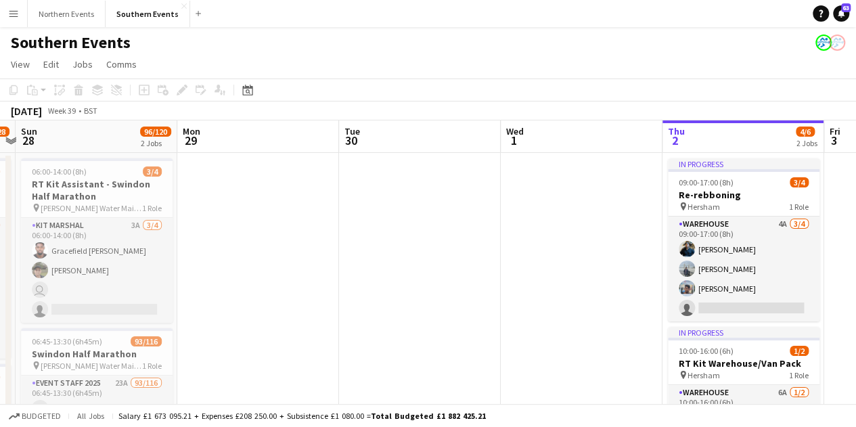
scroll to position [0, 0]
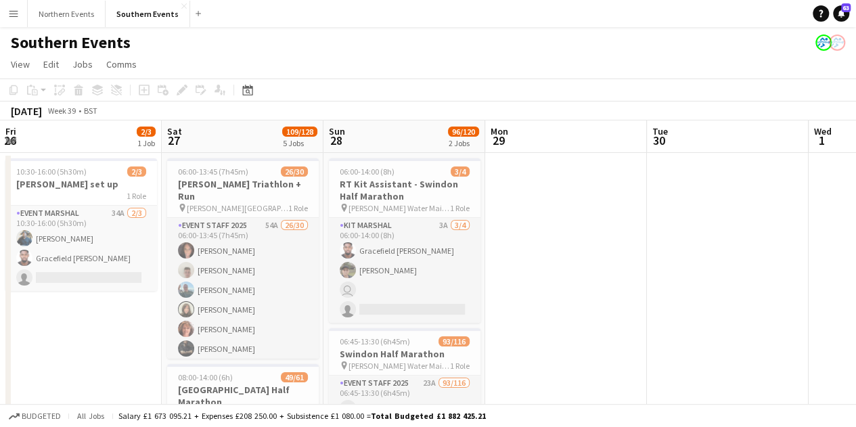
drag, startPoint x: 668, startPoint y: 217, endPoint x: 708, endPoint y: 206, distance: 40.5
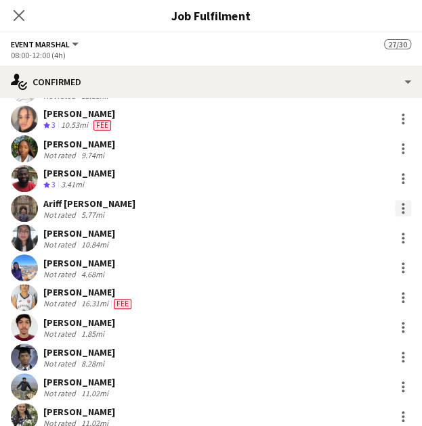
scroll to position [61, 0]
click at [395, 205] on div at bounding box center [402, 208] width 16 height 16
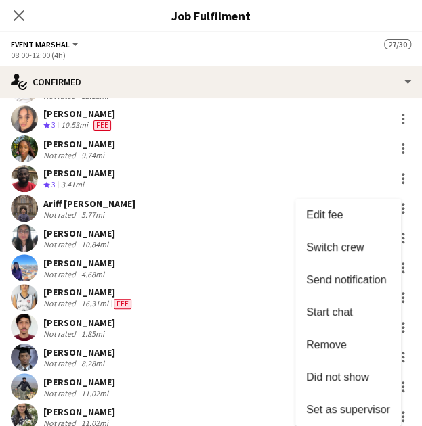
click at [118, 212] on div at bounding box center [211, 213] width 422 height 426
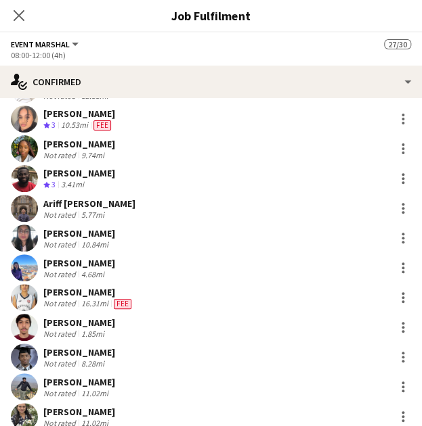
click at [36, 204] on app-user-avatar at bounding box center [24, 208] width 27 height 27
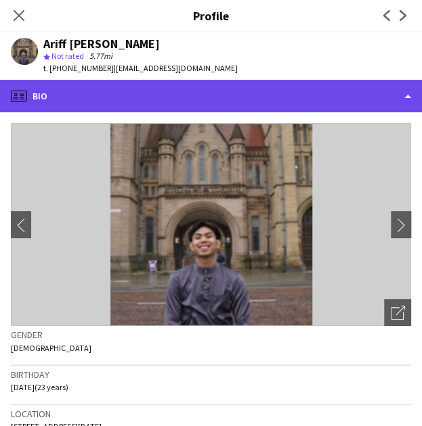
click at [173, 93] on div "profile Bio" at bounding box center [211, 96] width 422 height 32
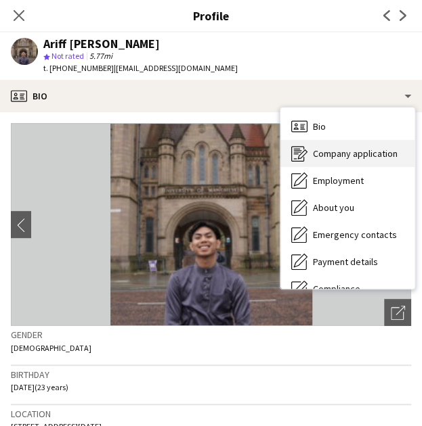
click at [339, 153] on span "Company application" at bounding box center [355, 153] width 85 height 12
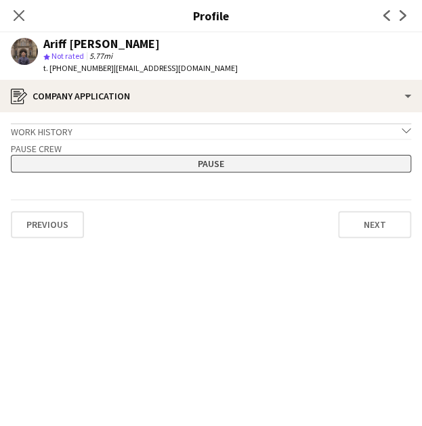
click at [215, 164] on button "Pause" at bounding box center [211, 164] width 400 height 18
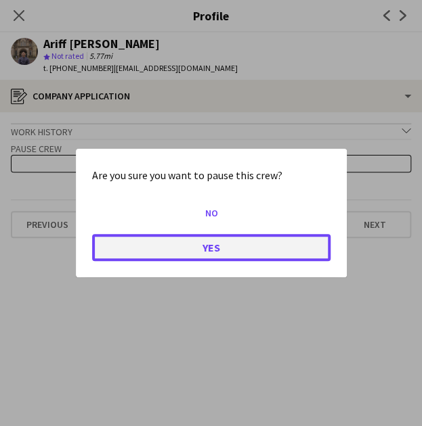
click at [249, 243] on button "Yes" at bounding box center [211, 247] width 238 height 27
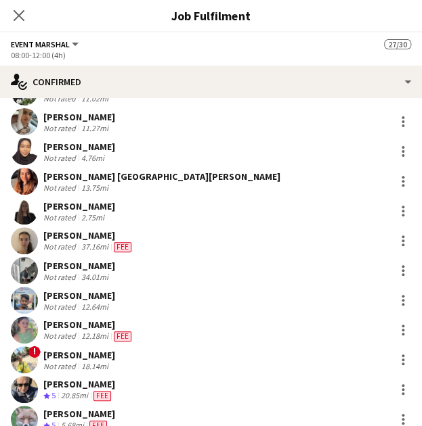
scroll to position [386, 0]
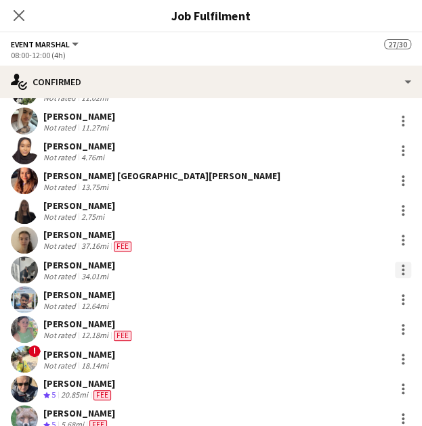
click at [399, 269] on div at bounding box center [402, 270] width 16 height 16
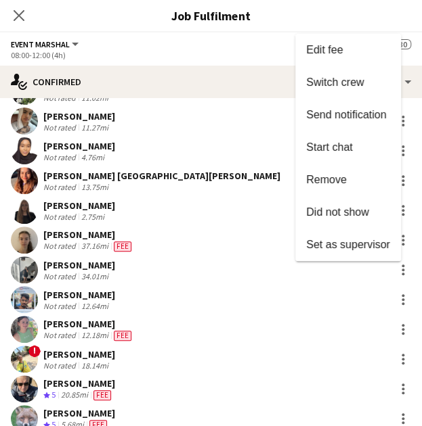
click at [45, 267] on div at bounding box center [211, 213] width 422 height 426
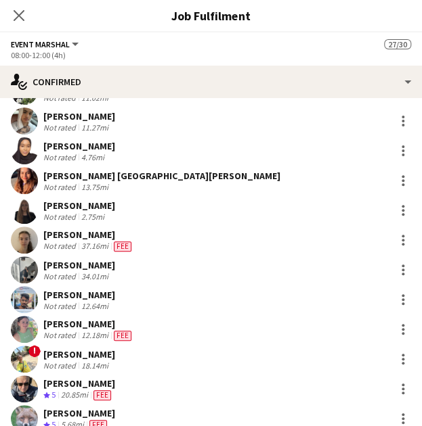
click at [30, 272] on app-user-avatar at bounding box center [24, 269] width 27 height 27
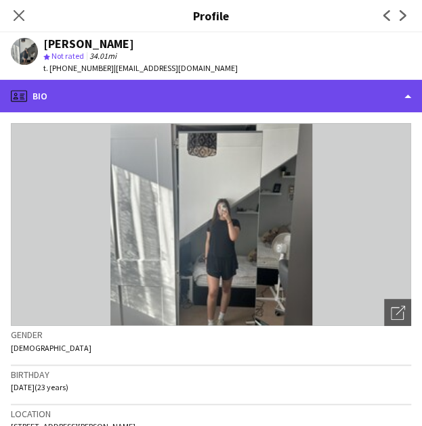
click at [84, 95] on div "profile Bio" at bounding box center [211, 96] width 422 height 32
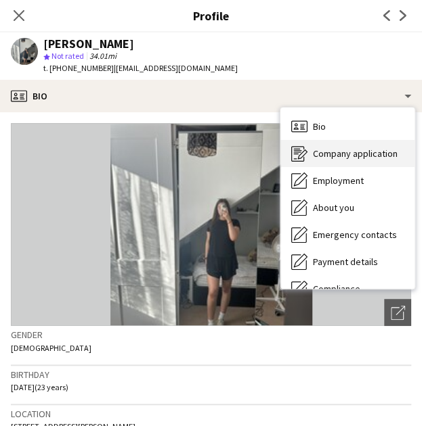
click at [344, 158] on span "Company application" at bounding box center [355, 153] width 85 height 12
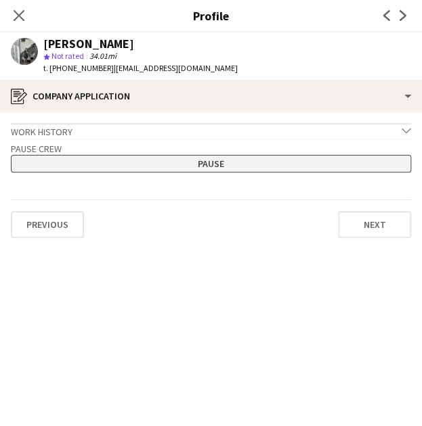
click at [220, 166] on button "Pause" at bounding box center [211, 164] width 400 height 18
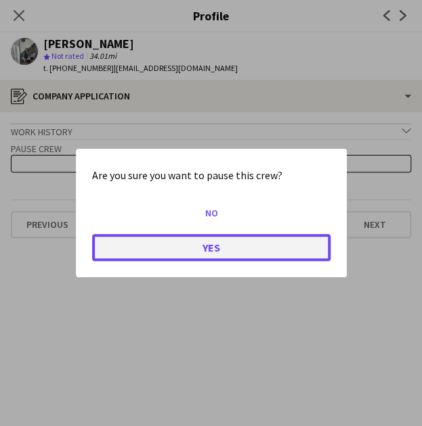
click at [273, 248] on button "Yes" at bounding box center [211, 247] width 238 height 27
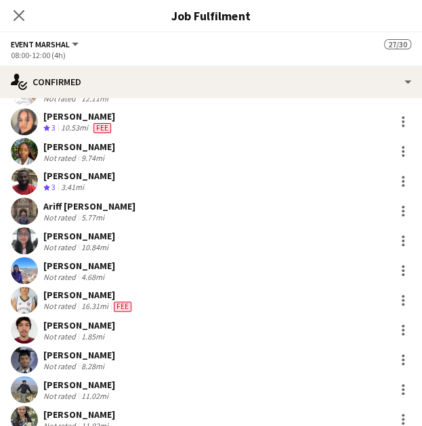
scroll to position [58, 0]
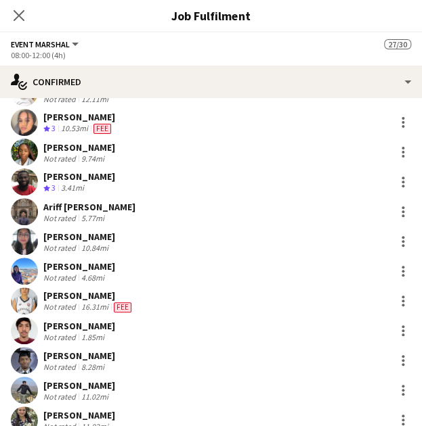
click at [23, 236] on app-user-avatar at bounding box center [24, 241] width 27 height 27
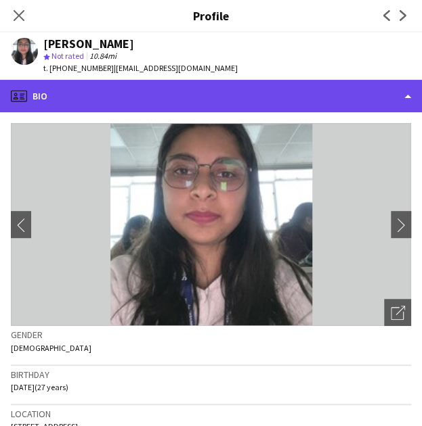
click at [236, 102] on div "profile Bio" at bounding box center [211, 96] width 422 height 32
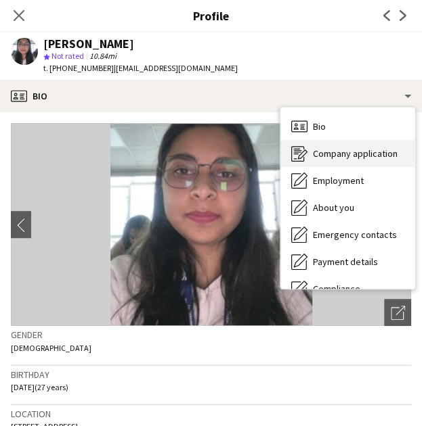
click at [315, 156] on span "Company application" at bounding box center [355, 153] width 85 height 12
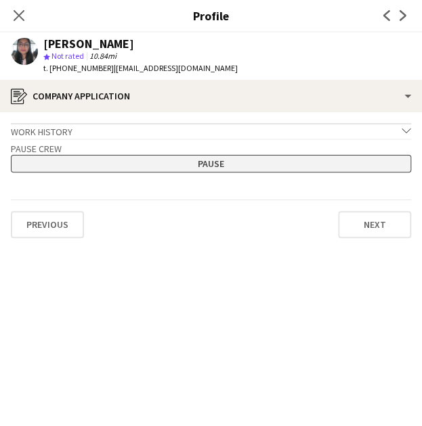
click at [281, 161] on button "Pause" at bounding box center [211, 164] width 400 height 18
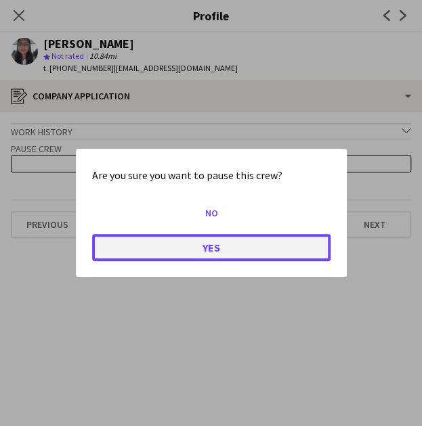
click at [275, 246] on button "Yes" at bounding box center [211, 247] width 238 height 27
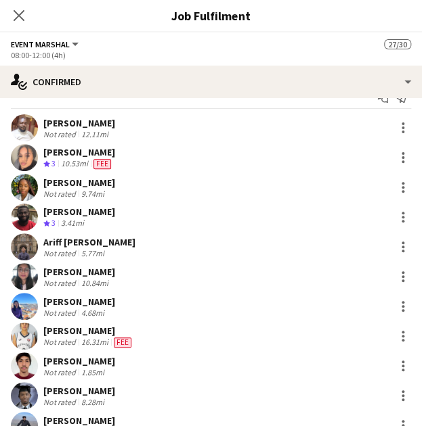
scroll to position [0, 0]
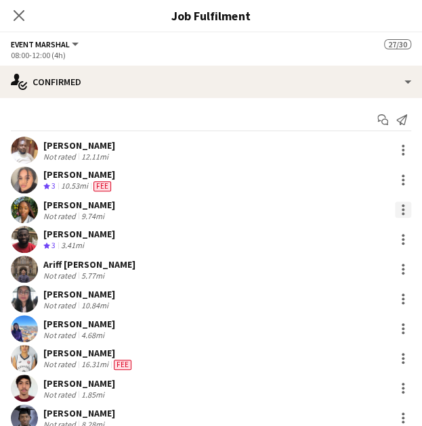
click at [394, 205] on div at bounding box center [402, 210] width 16 height 16
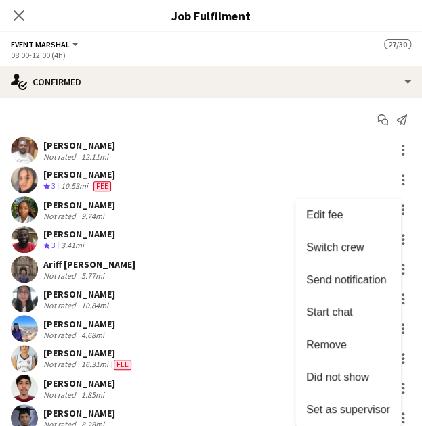
click at [43, 212] on div at bounding box center [211, 213] width 422 height 426
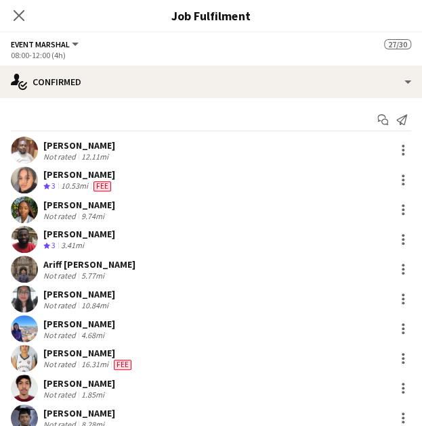
click at [54, 208] on div "Onome Ogwuda" at bounding box center [79, 205] width 72 height 12
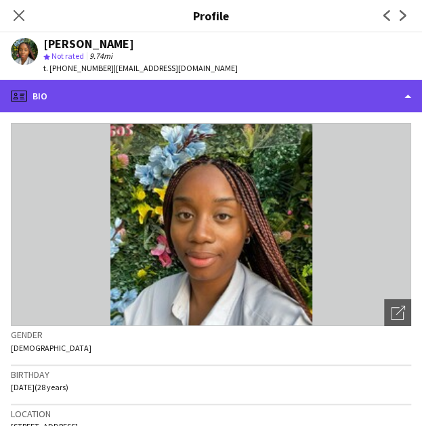
click at [175, 101] on div "profile Bio" at bounding box center [211, 96] width 422 height 32
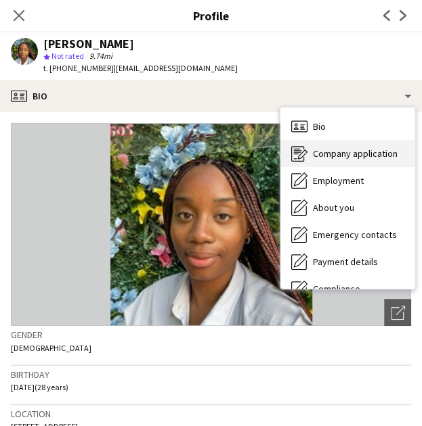
click at [319, 151] on span "Company application" at bounding box center [355, 153] width 85 height 12
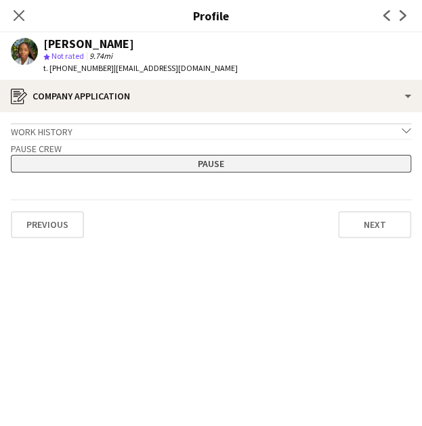
click at [239, 160] on button "Pause" at bounding box center [211, 164] width 400 height 18
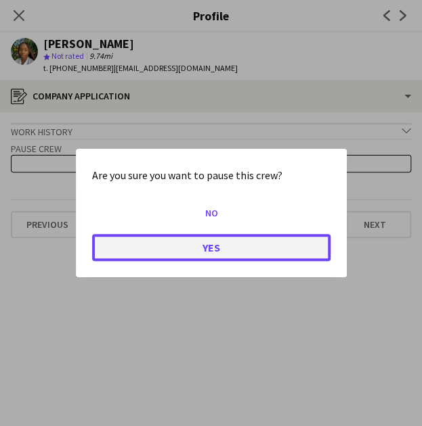
click at [234, 248] on button "Yes" at bounding box center [211, 247] width 238 height 27
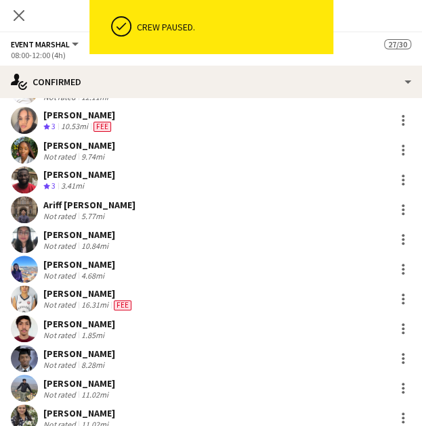
scroll to position [60, 0]
click at [55, 294] on div "Thulani Mlambo" at bounding box center [88, 294] width 91 height 12
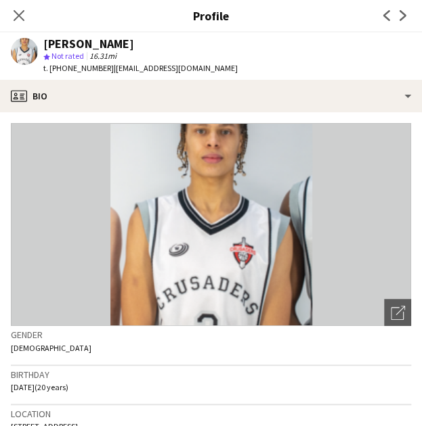
click at [175, 79] on div "Thulani Mlambo star Not rated 16.31mi t. +447510315673 | tmlambo333@gmail.com" at bounding box center [124, 55] width 248 height 47
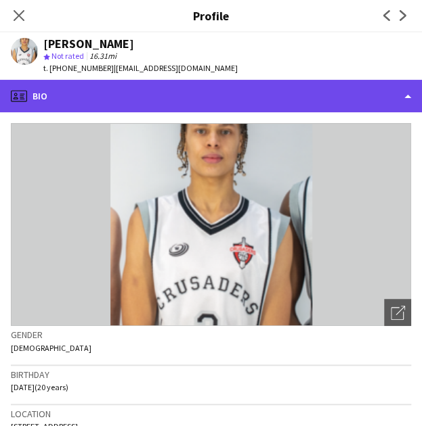
click at [170, 96] on div "profile Bio" at bounding box center [211, 96] width 422 height 32
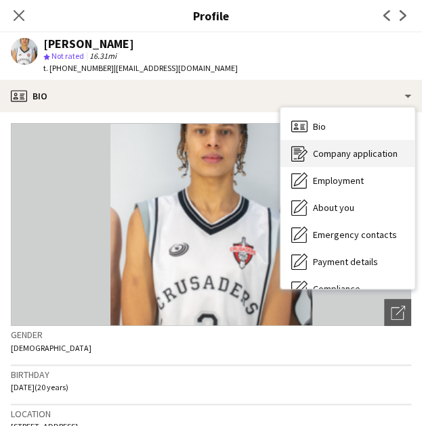
click at [317, 146] on div "Company application Company application" at bounding box center [347, 153] width 134 height 27
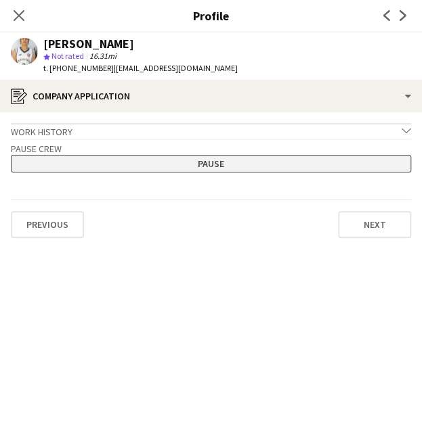
click at [255, 159] on button "Pause" at bounding box center [211, 164] width 400 height 18
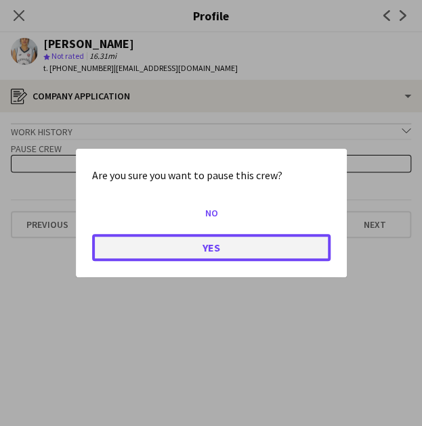
click at [253, 250] on button "Yes" at bounding box center [211, 247] width 238 height 27
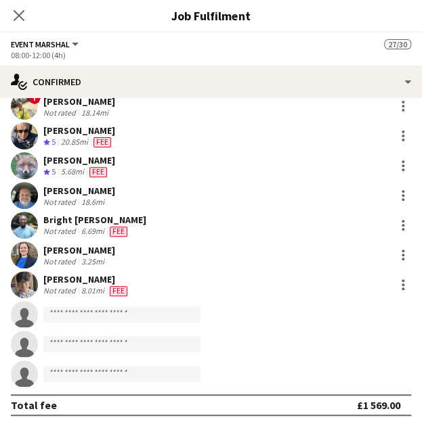
scroll to position [640, 0]
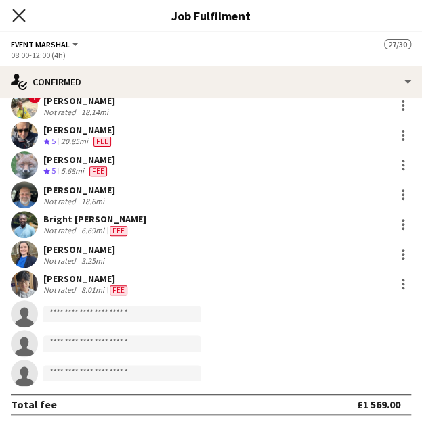
click at [14, 22] on icon "Close pop-in" at bounding box center [18, 15] width 13 height 13
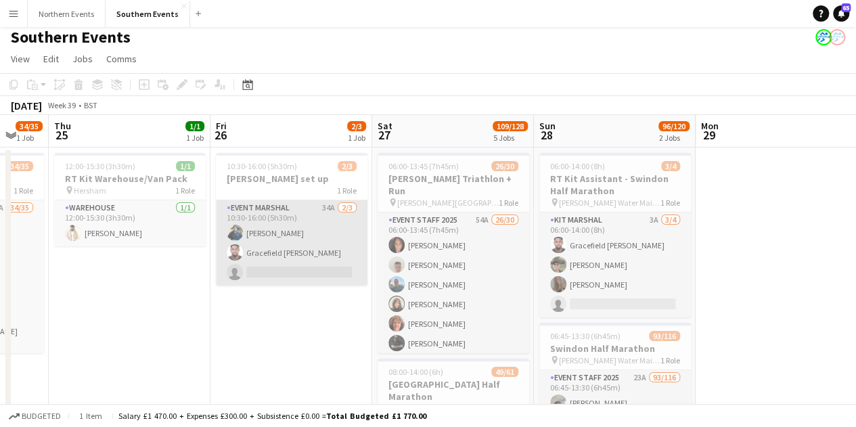
scroll to position [0, 0]
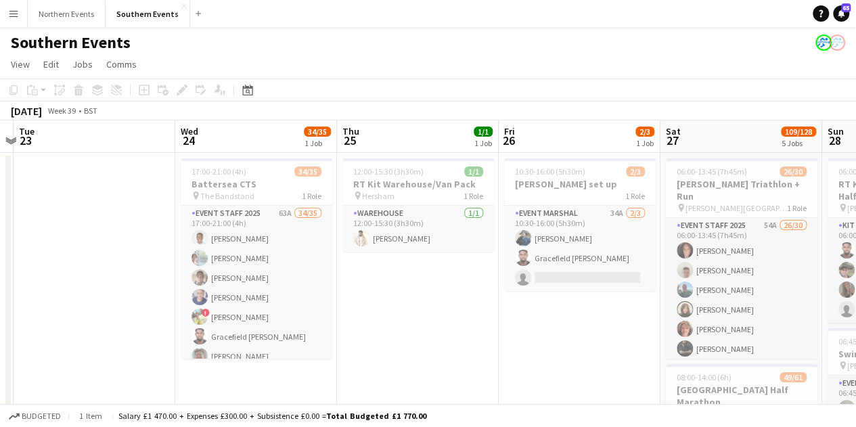
drag, startPoint x: 154, startPoint y: 294, endPoint x: 453, endPoint y: 258, distance: 301.2
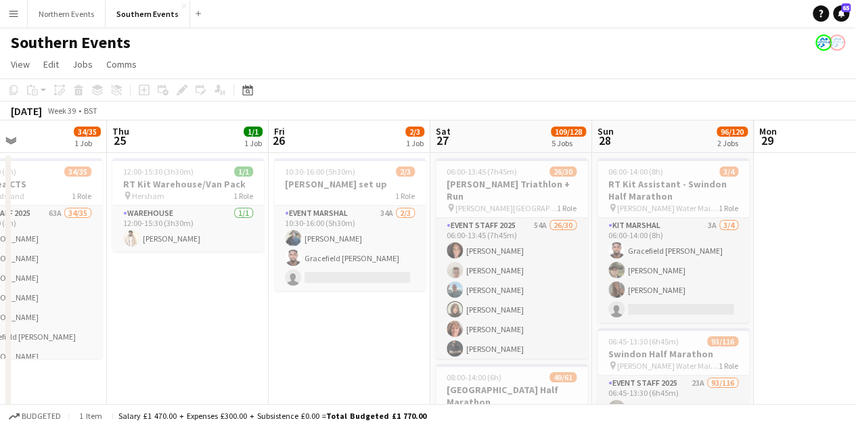
scroll to position [0, 388]
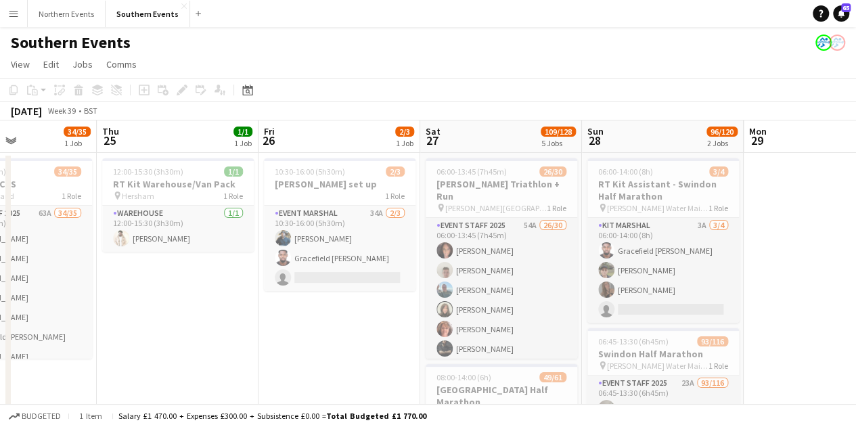
drag, startPoint x: 413, startPoint y: 258, endPoint x: 211, endPoint y: 231, distance: 204.0
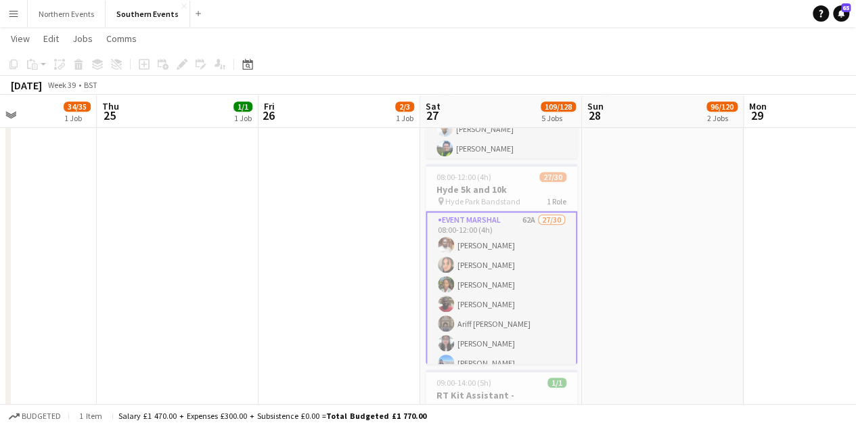
scroll to position [405, 0]
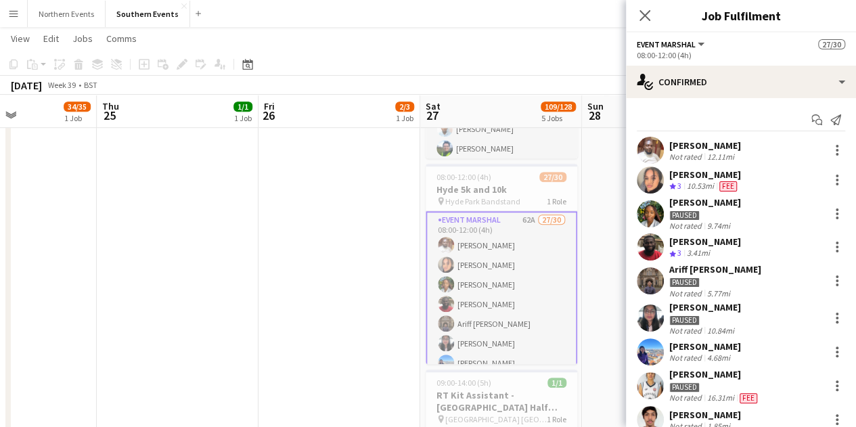
click at [599, 194] on app-date-cell "06:00-14:00 (8h) 3/4 RT Kit Assistant - Swindon Half Marathon pin Coate Water M…" at bounding box center [663, 389] width 162 height 1284
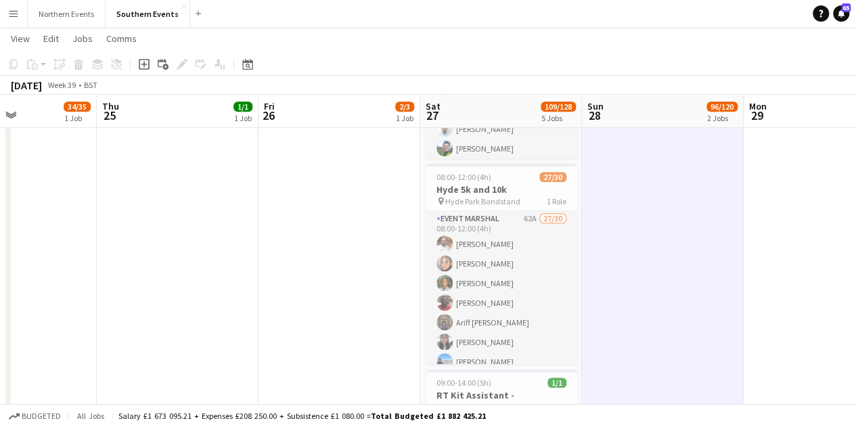
drag, startPoint x: 713, startPoint y: 298, endPoint x: 83, endPoint y: 375, distance: 635.3
click at [83, 375] on app-calendar-viewport "Mon 22 Tue 23 Wed 24 34/35 1 Job Thu 25 1/1 1 Job Fri 26 2/3 1 Job Sat 27 109/1…" at bounding box center [428, 339] width 856 height 1383
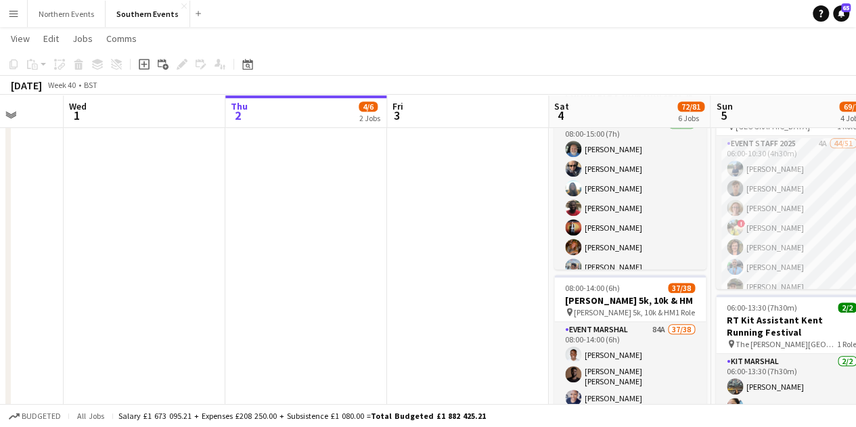
scroll to position [0, 438]
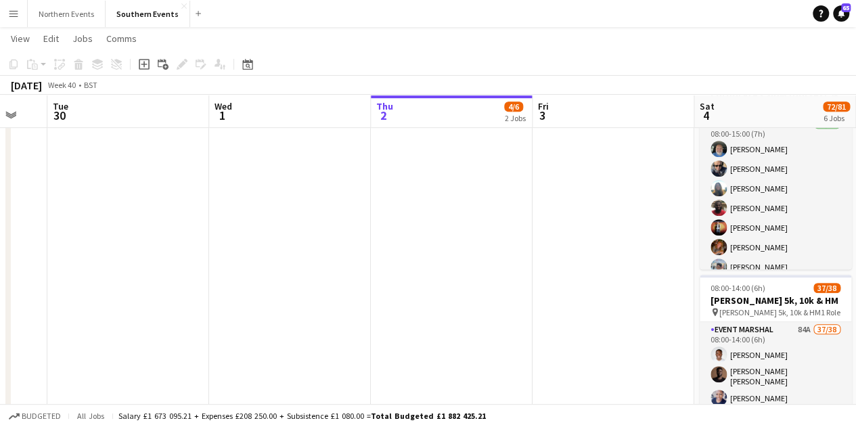
drag, startPoint x: 221, startPoint y: 298, endPoint x: 85, endPoint y: 312, distance: 136.0
click at [83, 312] on app-calendar-viewport "Sat 27 109/128 5 Jobs Sun 28 96/120 2 Jobs Mon 29 Tue 30 Wed 1 Thu 2 4/6 2 Jobs…" at bounding box center [428, 339] width 856 height 1383
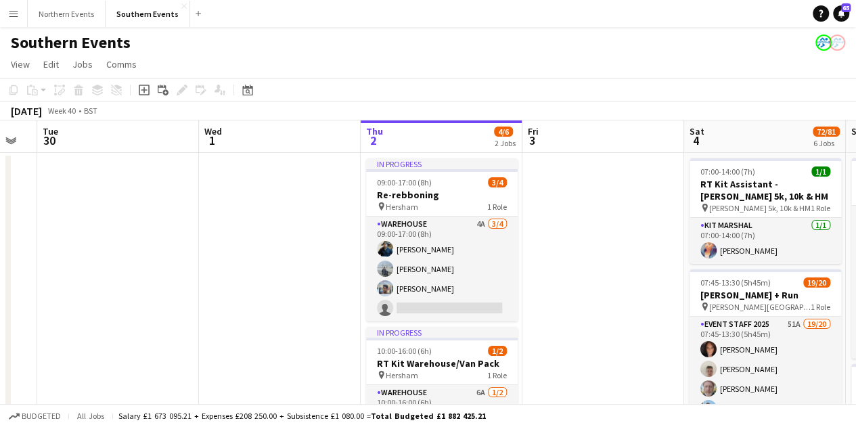
scroll to position [0, 325]
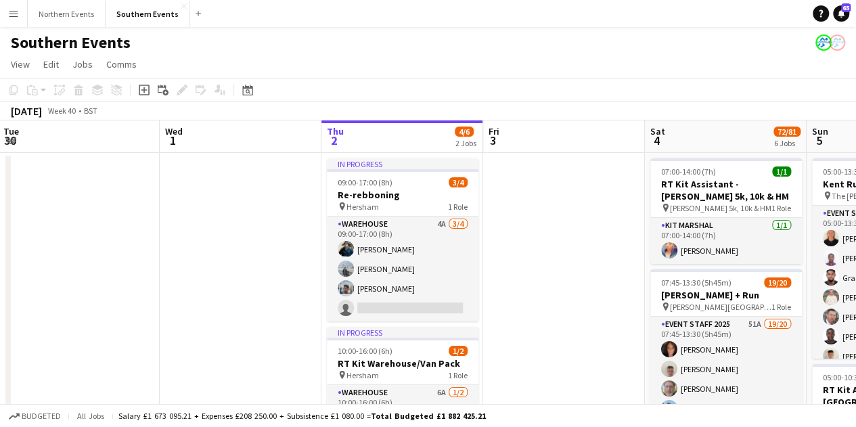
drag, startPoint x: 279, startPoint y: 254, endPoint x: 553, endPoint y: 229, distance: 275.2
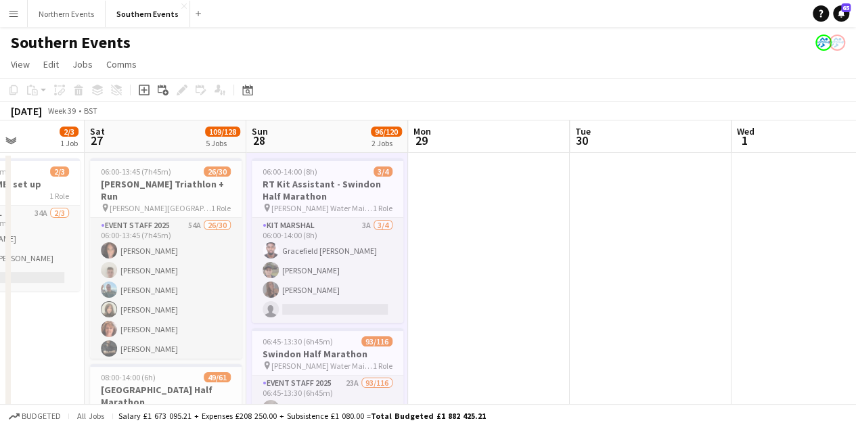
drag, startPoint x: 279, startPoint y: 235, endPoint x: 774, endPoint y: 154, distance: 501.2
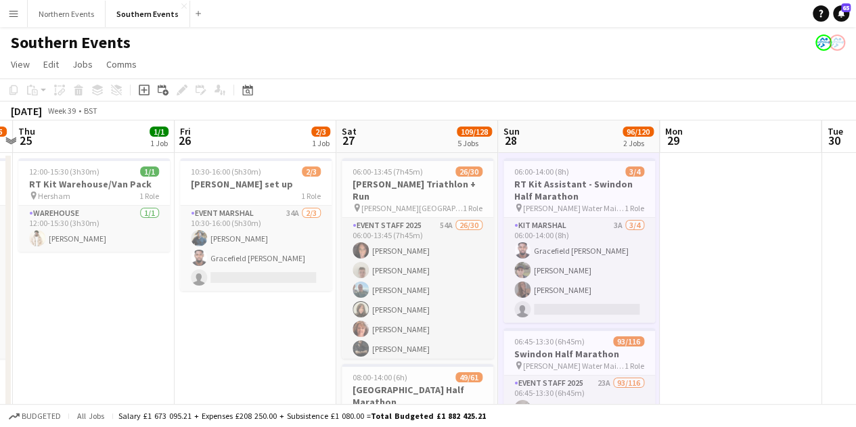
drag, startPoint x: 432, startPoint y: 203, endPoint x: 684, endPoint y: 151, distance: 257.7
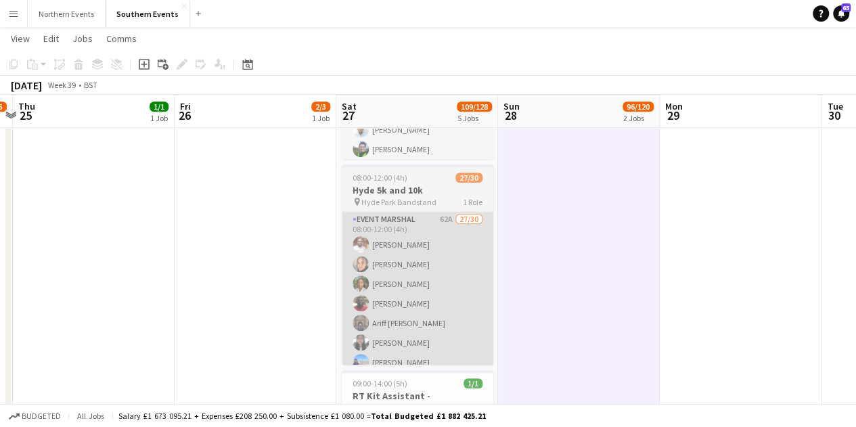
scroll to position [405, 0]
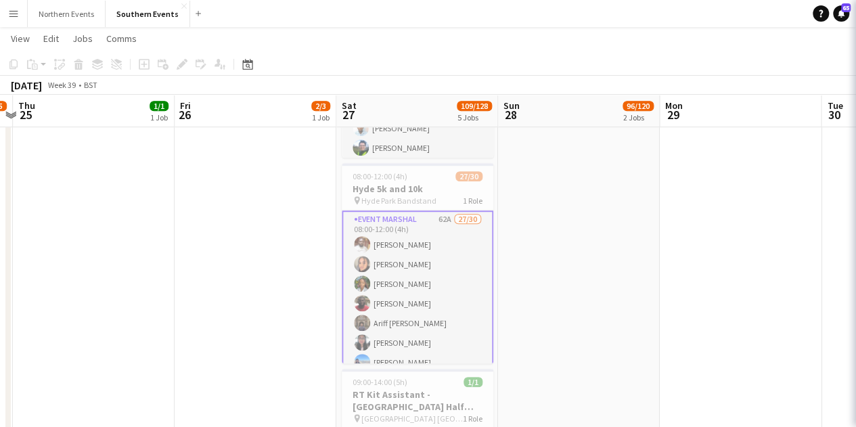
scroll to position [0, 471]
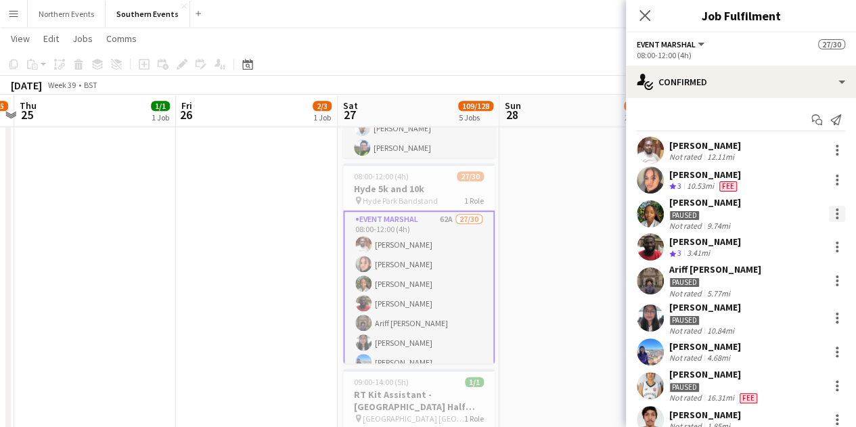
click at [829, 209] on div at bounding box center [837, 214] width 16 height 16
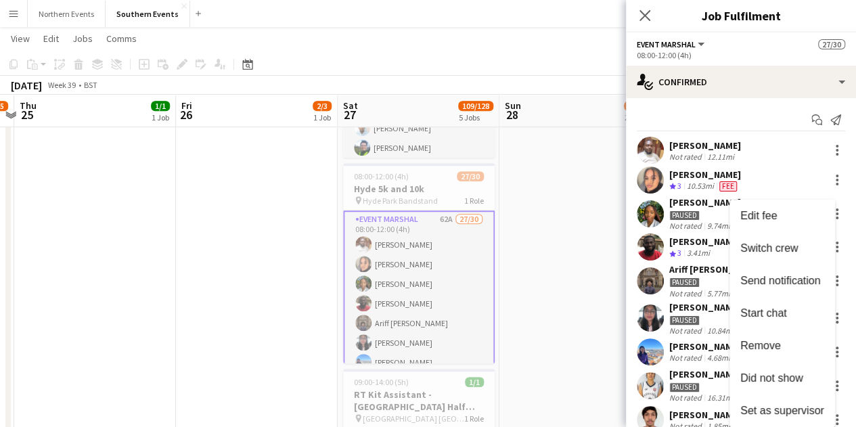
click at [675, 208] on div at bounding box center [428, 213] width 856 height 427
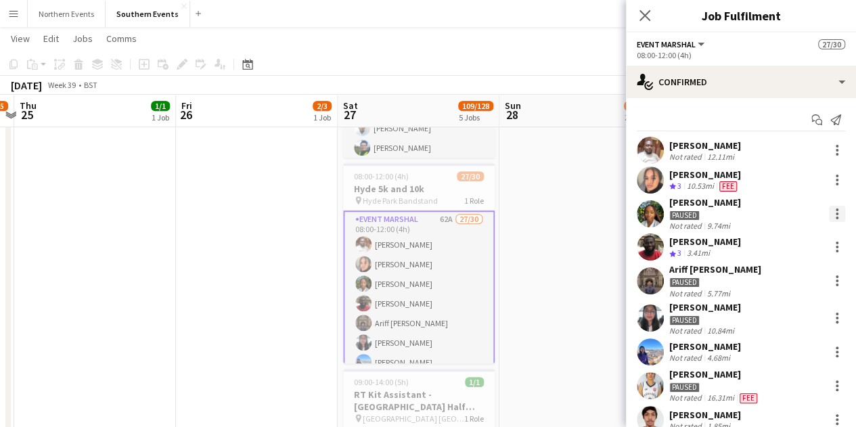
click at [836, 209] on div at bounding box center [837, 209] width 3 height 3
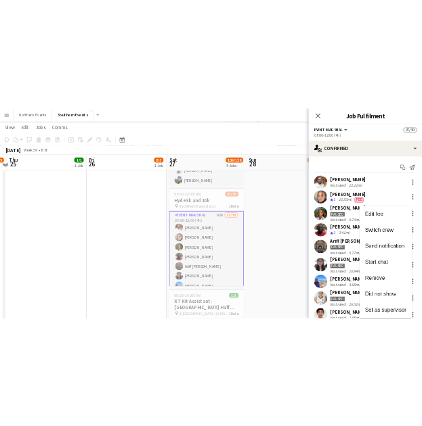
scroll to position [406, 0]
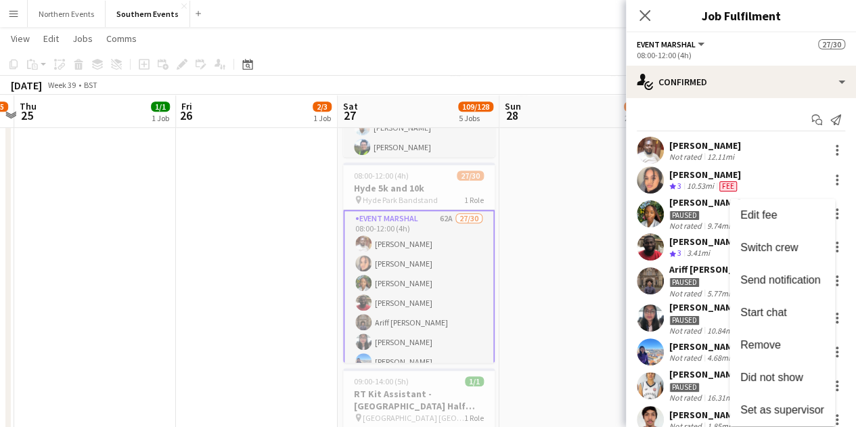
click at [517, 274] on div at bounding box center [428, 213] width 856 height 427
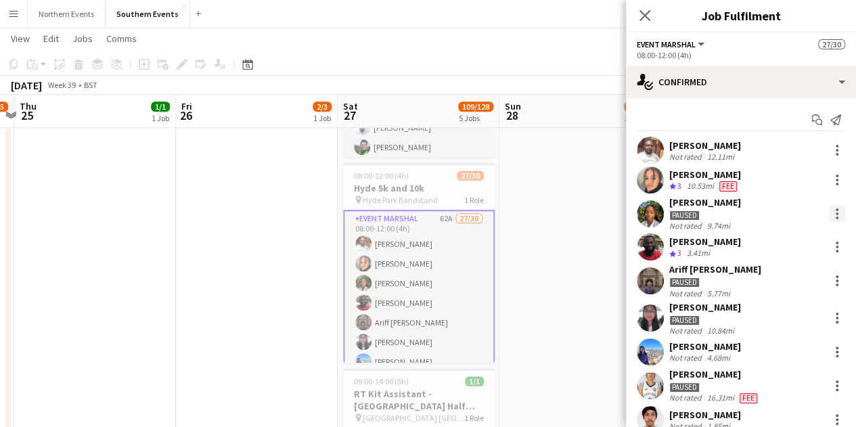
click at [829, 217] on div at bounding box center [837, 214] width 16 height 16
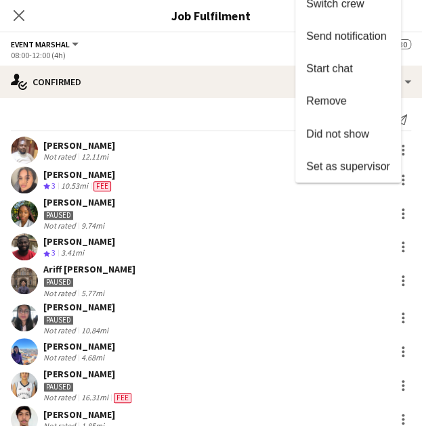
click at [395, 216] on div at bounding box center [211, 213] width 422 height 426
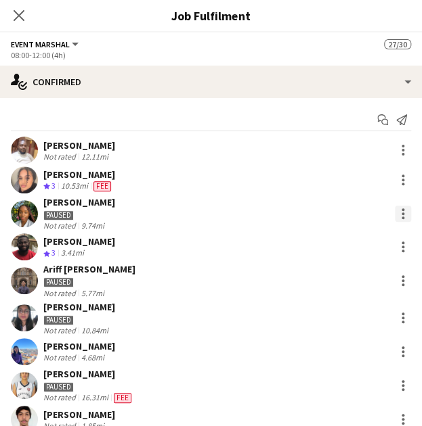
click at [394, 214] on div at bounding box center [402, 214] width 16 height 16
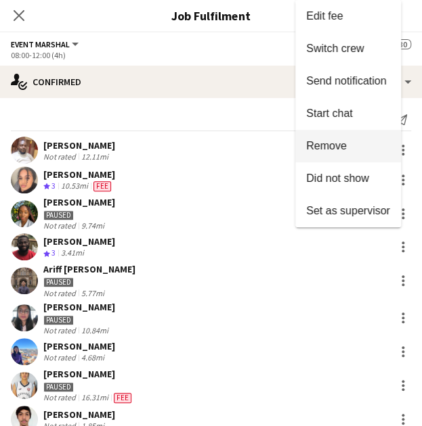
click at [360, 152] on span "Remove" at bounding box center [348, 146] width 84 height 12
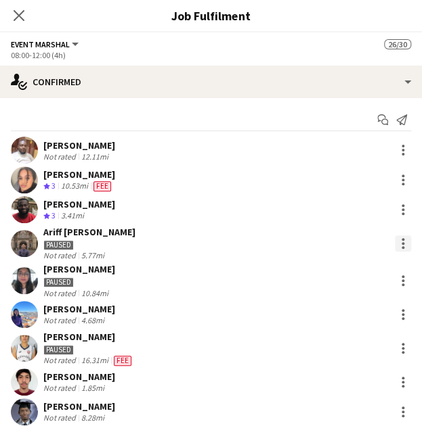
click at [401, 240] on div at bounding box center [402, 239] width 3 height 3
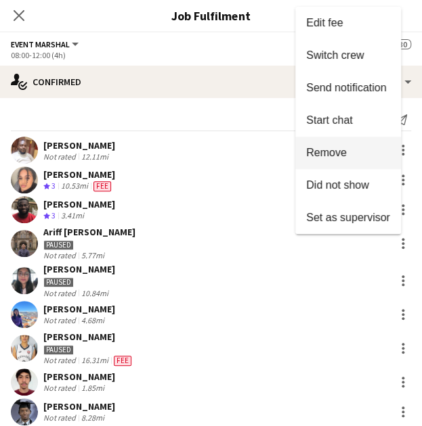
click at [326, 148] on span "Remove" at bounding box center [326, 153] width 41 height 12
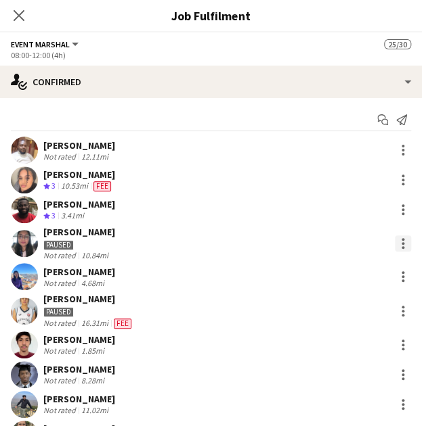
click at [394, 237] on div at bounding box center [402, 243] width 16 height 16
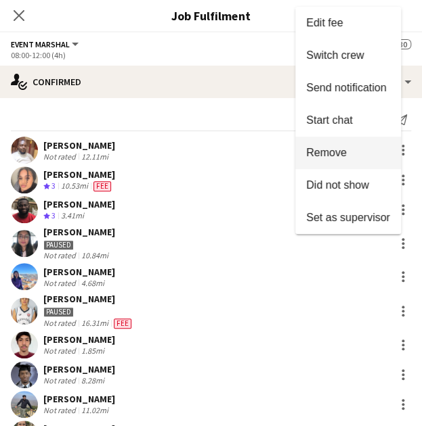
click at [337, 152] on span "Remove" at bounding box center [326, 153] width 41 height 12
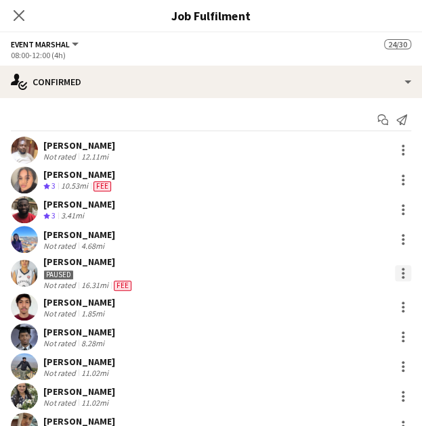
click at [397, 269] on div at bounding box center [402, 273] width 16 height 16
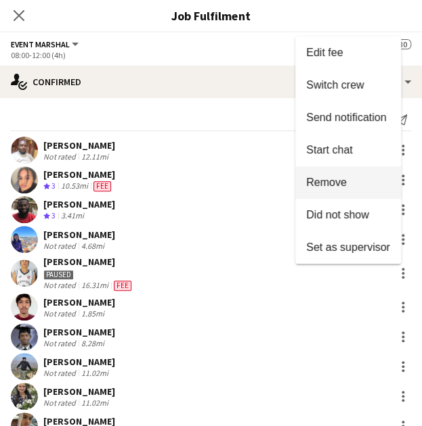
click at [333, 177] on span "Remove" at bounding box center [326, 183] width 41 height 12
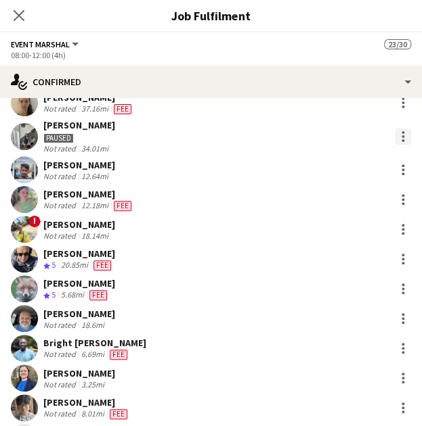
click at [394, 133] on div at bounding box center [402, 137] width 16 height 16
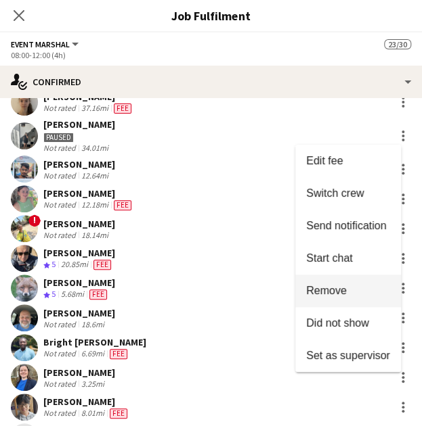
click at [329, 290] on span "Remove" at bounding box center [326, 291] width 41 height 12
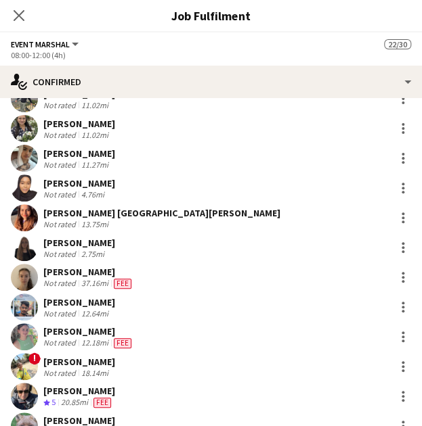
scroll to position [405, 0]
click at [27, 20] on div "Close pop-in" at bounding box center [19, 15] width 38 height 31
click at [20, 20] on icon "Close pop-in" at bounding box center [18, 15] width 13 height 13
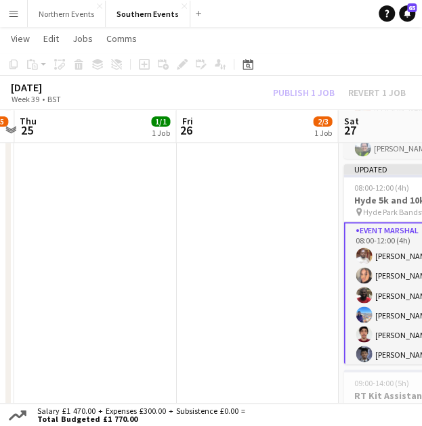
click at [317, 92] on div "Publish 1 job Revert 1 job" at bounding box center [338, 92] width 165 height 15
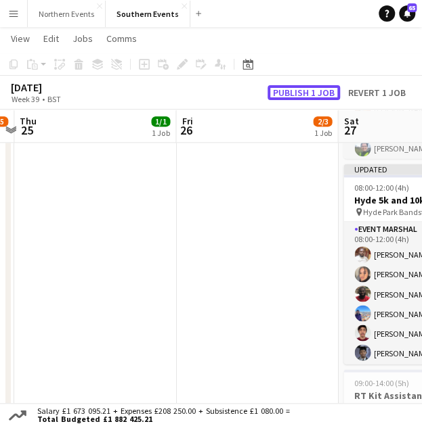
click at [317, 92] on button "Publish 1 job" at bounding box center [303, 92] width 72 height 15
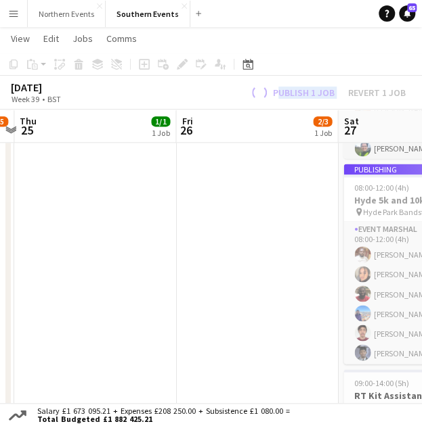
click at [317, 92] on div "Publish 1 job Revert 1 job" at bounding box center [326, 92] width 190 height 15
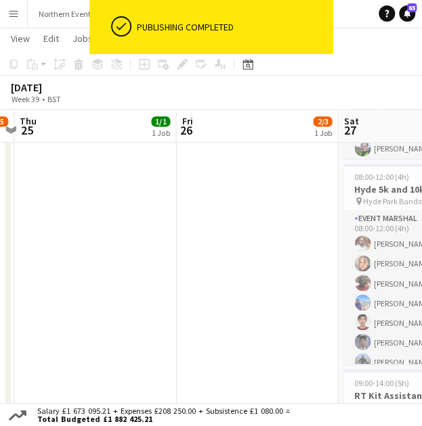
scroll to position [0, 348]
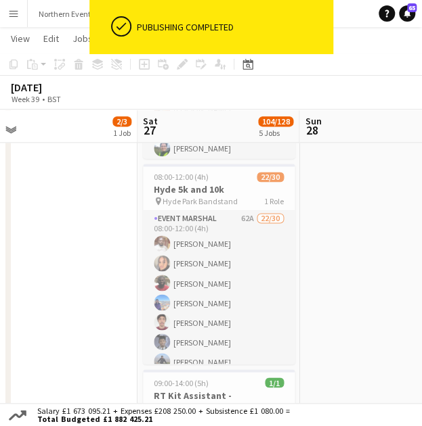
drag, startPoint x: 284, startPoint y: 269, endPoint x: -102, endPoint y: 254, distance: 386.6
click at [0, 254] on html "ok-circled Publishing completed Menu Boards Boards Boards All jobs Status Workf…" at bounding box center [211, 324] width 422 height 1459
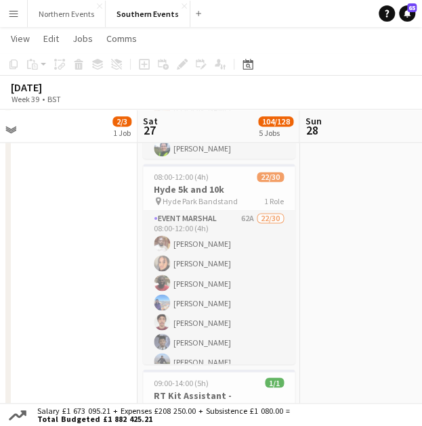
click at [20, 9] on button "Menu" at bounding box center [13, 13] width 27 height 27
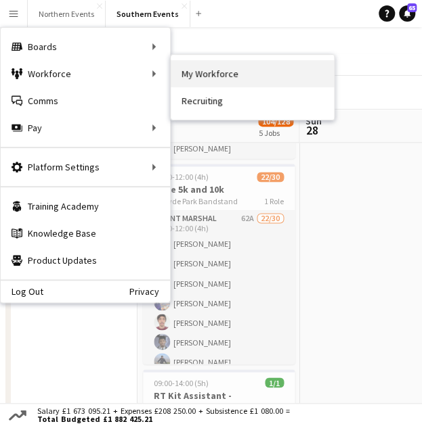
click at [188, 68] on link "My Workforce" at bounding box center [251, 73] width 163 height 27
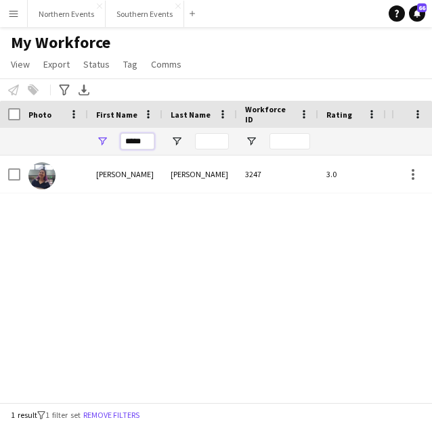
drag, startPoint x: 143, startPoint y: 135, endPoint x: 84, endPoint y: 152, distance: 61.4
type input "*****"
click at [218, 142] on input "Last Name Filter Input" at bounding box center [212, 141] width 34 height 16
type input "****"
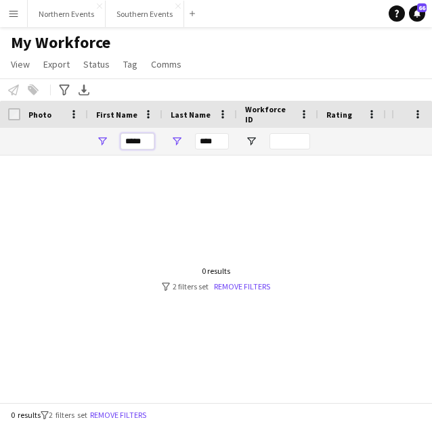
drag, startPoint x: 151, startPoint y: 139, endPoint x: 87, endPoint y: 136, distance: 63.7
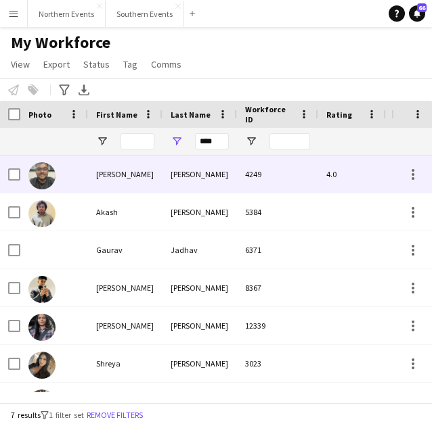
click at [240, 185] on div "4249" at bounding box center [277, 174] width 81 height 37
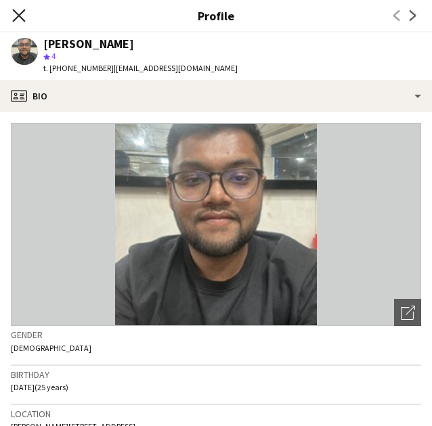
click at [16, 12] on icon at bounding box center [18, 15] width 13 height 13
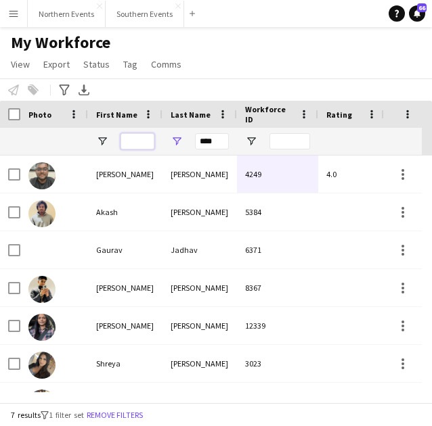
click at [132, 134] on input "First Name Filter Input" at bounding box center [137, 141] width 34 height 16
drag, startPoint x: 241, startPoint y: 141, endPoint x: 219, endPoint y: 143, distance: 21.7
drag, startPoint x: 219, startPoint y: 143, endPoint x: 139, endPoint y: 145, distance: 79.9
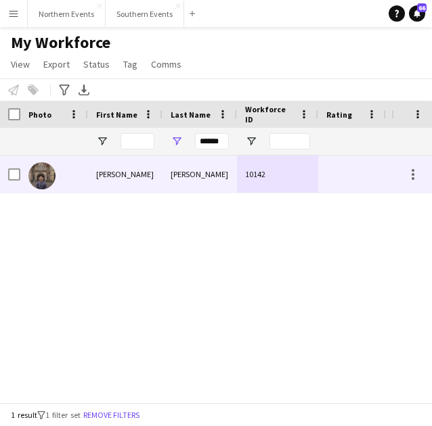
click at [119, 183] on div "Ariff Adha" at bounding box center [125, 174] width 74 height 37
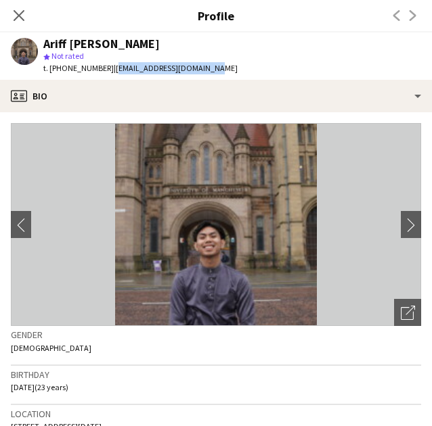
drag, startPoint x: 205, startPoint y: 66, endPoint x: 107, endPoint y: 75, distance: 98.5
click at [107, 75] on div "Ariff Adha Shaiful Nadzri star Not rated t. +447831275815 | ariff.adha2302@gmai…" at bounding box center [124, 55] width 248 height 47
copy span "ariff.adha2302@gmail.com"
drag, startPoint x: 12, startPoint y: 14, endPoint x: 38, endPoint y: 34, distance: 32.3
click at [14, 14] on icon "Close pop-in" at bounding box center [19, 15] width 11 height 11
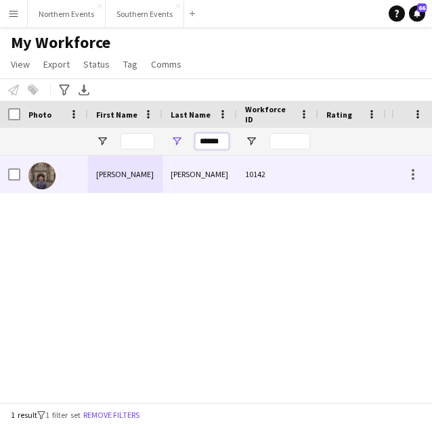
drag, startPoint x: 200, startPoint y: 142, endPoint x: 338, endPoint y: 158, distance: 139.0
click at [338, 158] on div "Workforce Details Photo First Name" at bounding box center [216, 252] width 432 height 302
click at [154, 181] on div "Bethany" at bounding box center [125, 174] width 74 height 37
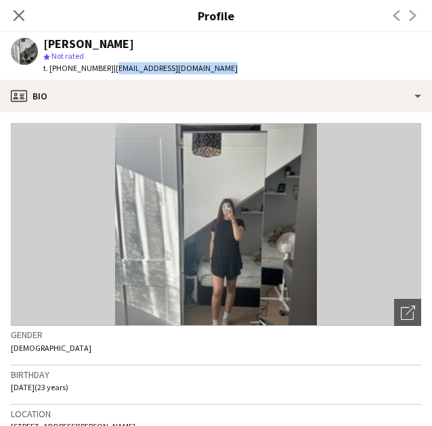
drag, startPoint x: 244, startPoint y: 68, endPoint x: 108, endPoint y: 66, distance: 136.0
click at [108, 66] on app-profile-header "Bethany Gevaux star Not rated t. +447920395835 | bethanygevaux2002@gmail.com" at bounding box center [216, 55] width 432 height 47
copy span "bethanygevaux2002@gmail.com"
click at [28, 14] on div "Close pop-in" at bounding box center [19, 15] width 38 height 31
click at [20, 20] on icon "Close pop-in" at bounding box center [18, 15] width 13 height 13
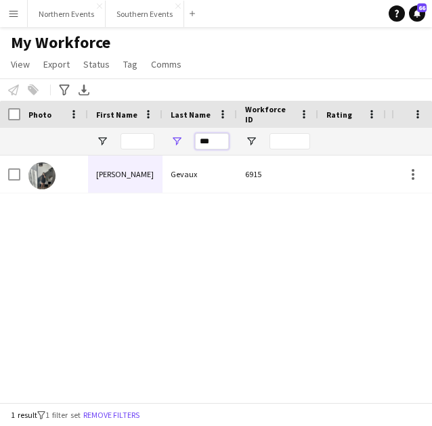
drag, startPoint x: 222, startPoint y: 144, endPoint x: 141, endPoint y: 132, distance: 81.4
type input "*"
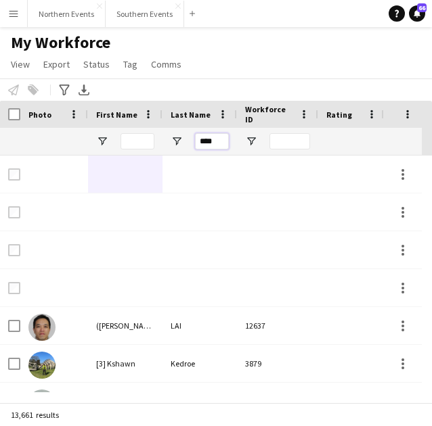
type input "****"
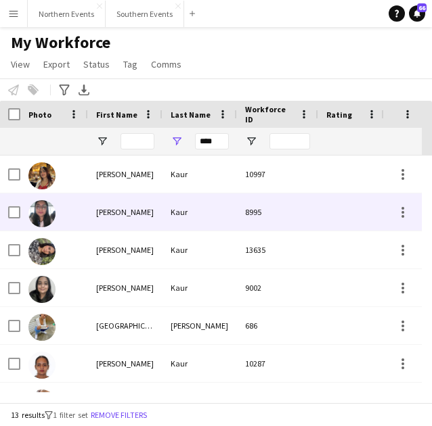
click at [147, 210] on div "Gurpreet" at bounding box center [125, 212] width 74 height 37
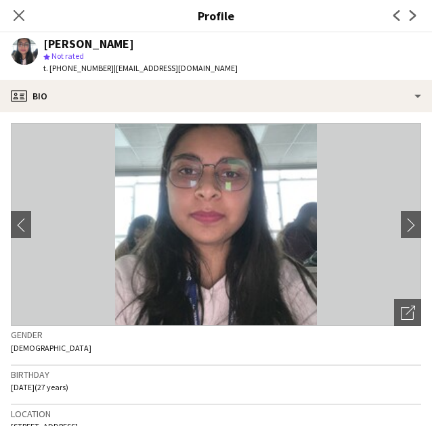
drag, startPoint x: 221, startPoint y: 66, endPoint x: 107, endPoint y: 78, distance: 114.9
click at [107, 78] on div "Gurpreet Kaur star Not rated t. +447554599964 | gurpreetkaur1998uk@gmail.com" at bounding box center [124, 55] width 248 height 47
copy span "gurpreetkaur1998uk@gmail.com"
click at [18, 5] on div "Close pop-in" at bounding box center [19, 15] width 38 height 31
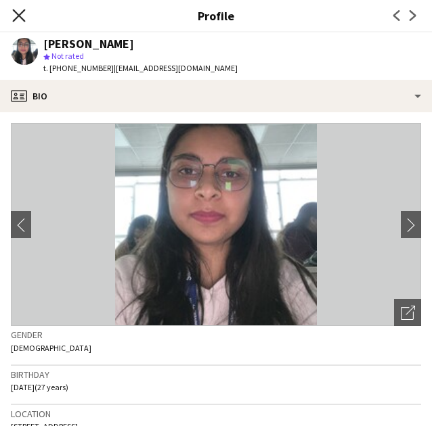
click at [20, 16] on icon at bounding box center [18, 15] width 13 height 13
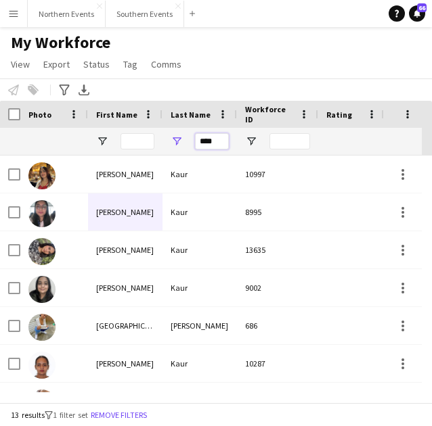
drag, startPoint x: 219, startPoint y: 143, endPoint x: 120, endPoint y: 135, distance: 99.1
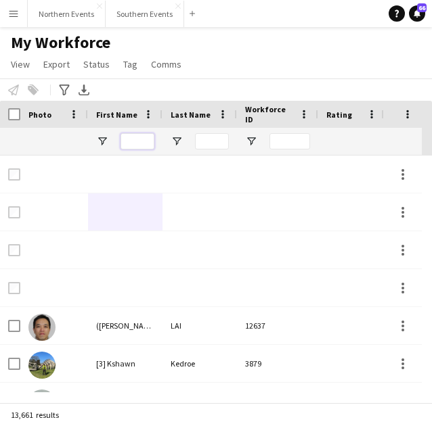
click at [135, 145] on input "First Name Filter Input" at bounding box center [137, 141] width 34 height 16
type input "*****"
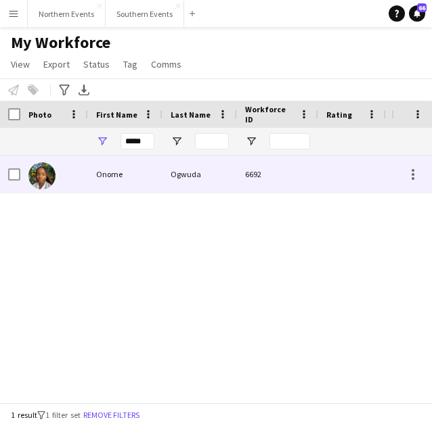
click at [90, 175] on div "Onome" at bounding box center [125, 174] width 74 height 37
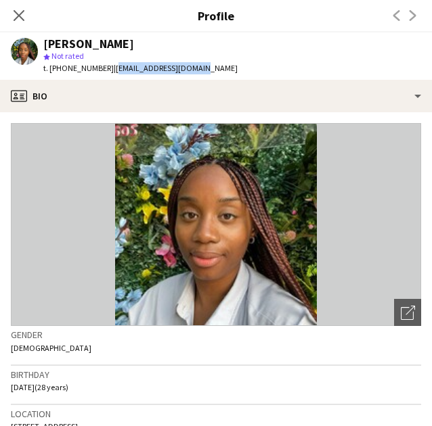
drag, startPoint x: 208, startPoint y: 66, endPoint x: 108, endPoint y: 68, distance: 100.2
click at [108, 68] on div "Onome Ogwuda star Not rated t. +447497598980 | onomeogwuda@gmail.com" at bounding box center [124, 55] width 248 height 47
copy span "onomeogwuda@gmail.com"
click at [19, 24] on div "Close pop-in" at bounding box center [19, 15] width 38 height 31
click at [20, 18] on icon at bounding box center [18, 15] width 13 height 13
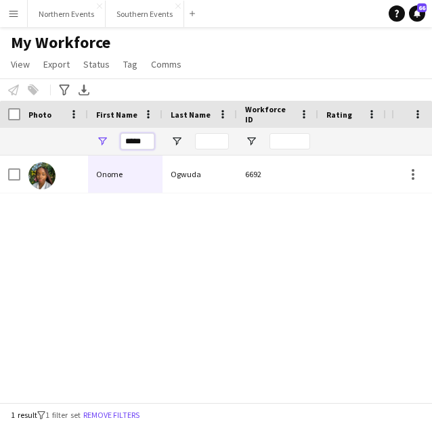
drag, startPoint x: 150, startPoint y: 144, endPoint x: 94, endPoint y: 140, distance: 55.6
click at [94, 140] on div "*****" at bounding box center [125, 141] width 74 height 27
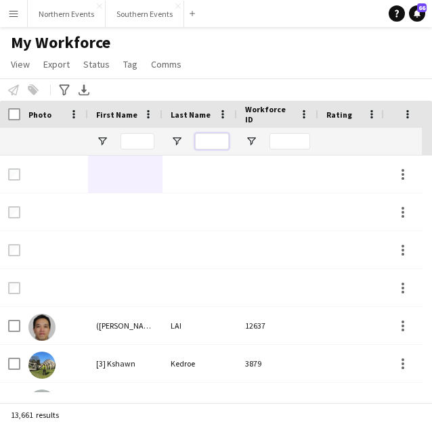
click at [196, 133] on input "Last Name Filter Input" at bounding box center [212, 141] width 34 height 16
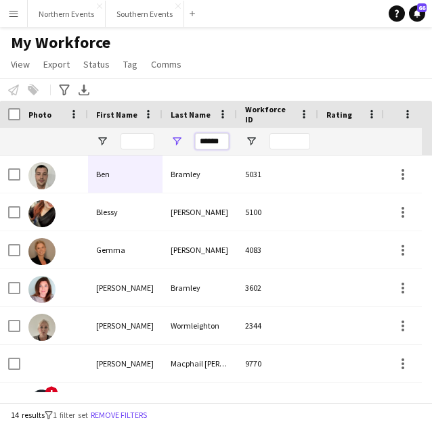
scroll to position [0, 1]
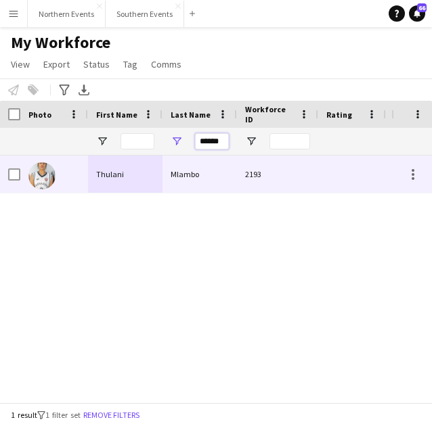
type input "******"
click at [214, 176] on div "Mlambo" at bounding box center [199, 174] width 74 height 37
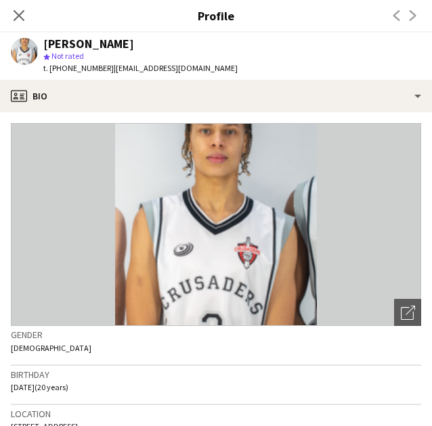
drag, startPoint x: 204, startPoint y: 62, endPoint x: 77, endPoint y: 59, distance: 127.2
click at [54, 60] on app-profile-header "Thulani Mlambo star Not rated t. +447510315673 | tmlambo333@gmail.com" at bounding box center [216, 55] width 432 height 47
click at [228, 76] on app-profile-header "Thulani Mlambo star Not rated t. +447510315673 | tmlambo333@gmail.com" at bounding box center [216, 55] width 432 height 47
drag, startPoint x: 214, startPoint y: 75, endPoint x: 108, endPoint y: 74, distance: 105.6
click at [108, 74] on app-profile-header "Thulani Mlambo star Not rated t. +447510315673 | tmlambo333@gmail.com" at bounding box center [216, 55] width 432 height 47
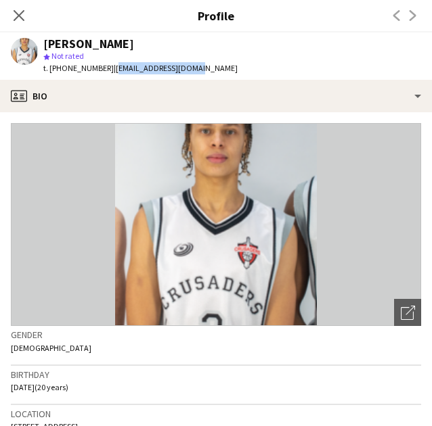
copy span "tmlambo333@gmail.com"
click at [20, 12] on icon "Close pop-in" at bounding box center [19, 15] width 11 height 11
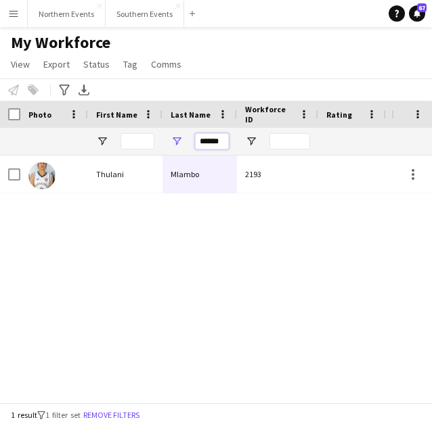
scroll to position [0, 1]
drag, startPoint x: 196, startPoint y: 137, endPoint x: 298, endPoint y: 145, distance: 101.8
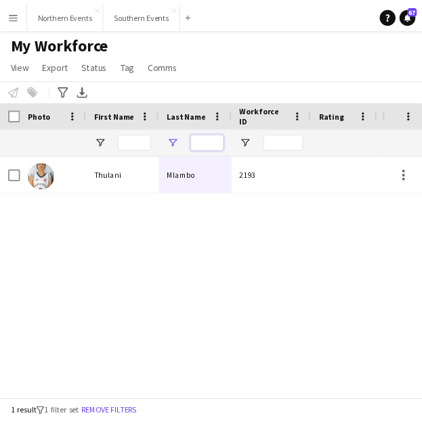
scroll to position [0, 0]
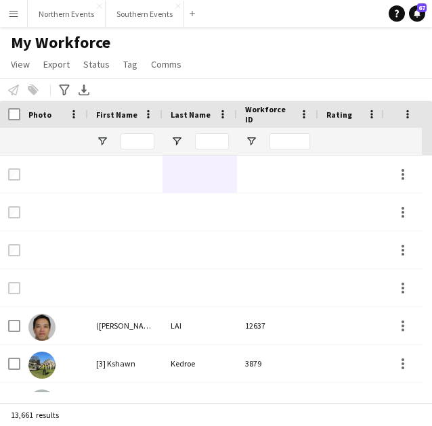
click at [251, 87] on div "Notify workforce Add to tag Select at least one crew to tag him or her. Advance…" at bounding box center [216, 89] width 432 height 22
click at [131, 21] on button "Southern Events Close" at bounding box center [145, 14] width 78 height 26
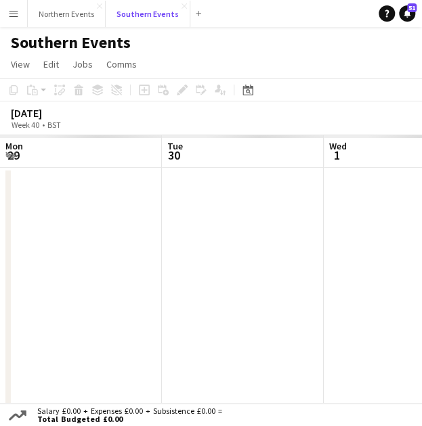
scroll to position [0, 323]
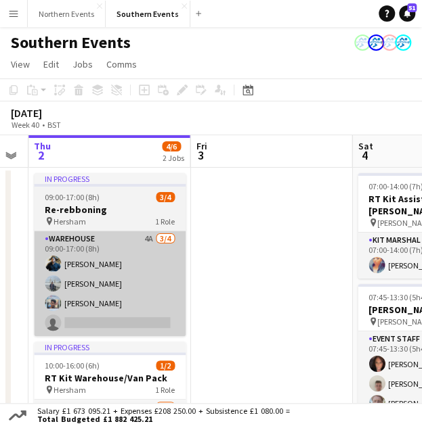
drag, startPoint x: 137, startPoint y: 283, endPoint x: 122, endPoint y: 315, distance: 35.1
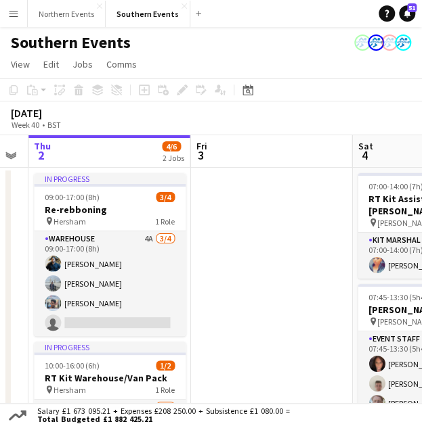
scroll to position [0, 568]
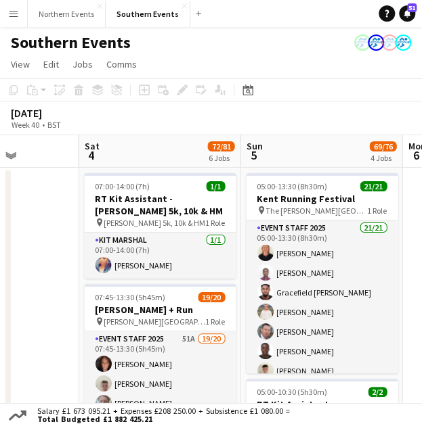
drag, startPoint x: 158, startPoint y: 336, endPoint x: -74, endPoint y: 304, distance: 235.0
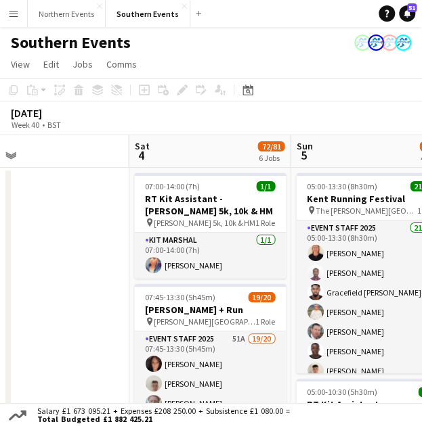
scroll to position [0, 549]
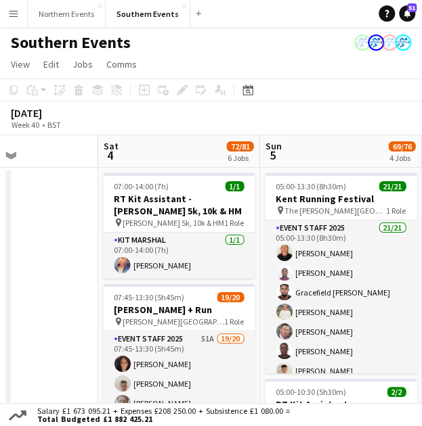
drag, startPoint x: 49, startPoint y: 325, endPoint x: 68, endPoint y: 332, distance: 20.4
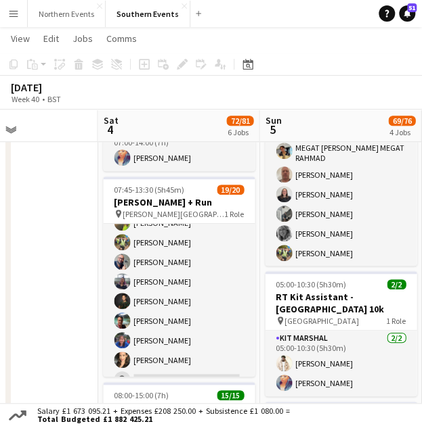
scroll to position [0, 575]
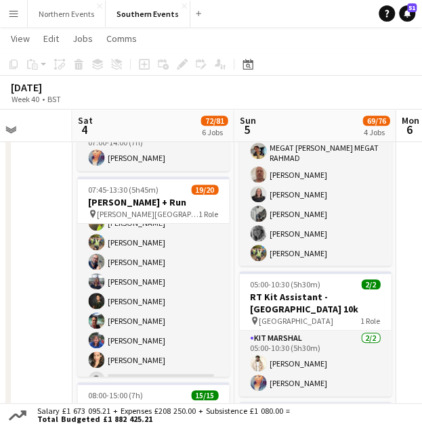
drag, startPoint x: 56, startPoint y: 266, endPoint x: -30, endPoint y: 258, distance: 87.0
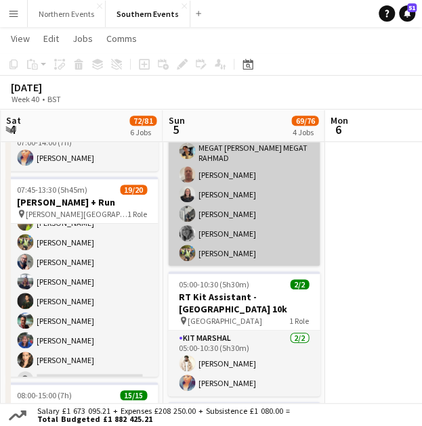
drag, startPoint x: 413, startPoint y: 270, endPoint x: 277, endPoint y: 252, distance: 137.1
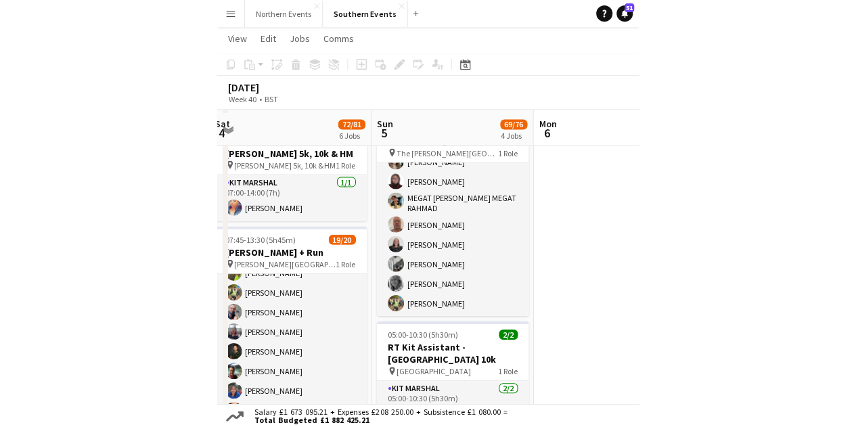
scroll to position [53, 0]
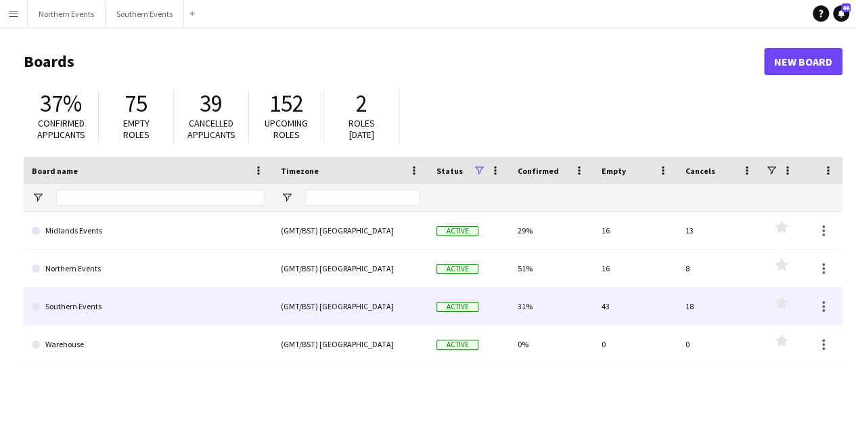
click at [220, 315] on link "Southern Events" at bounding box center [148, 307] width 233 height 38
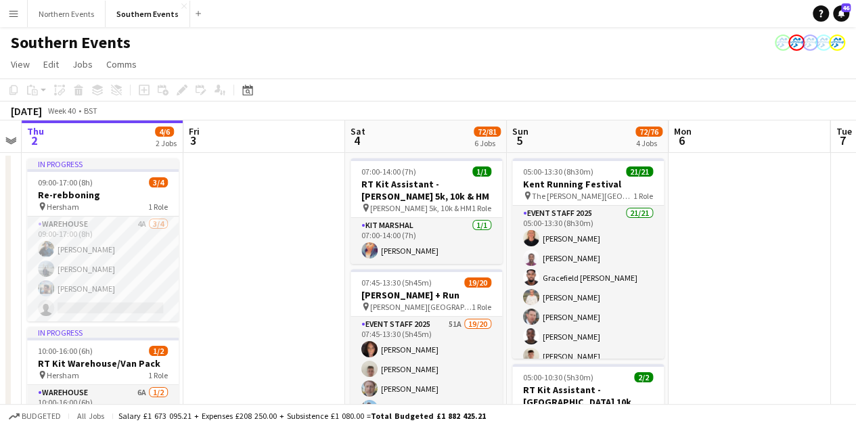
scroll to position [0, 496]
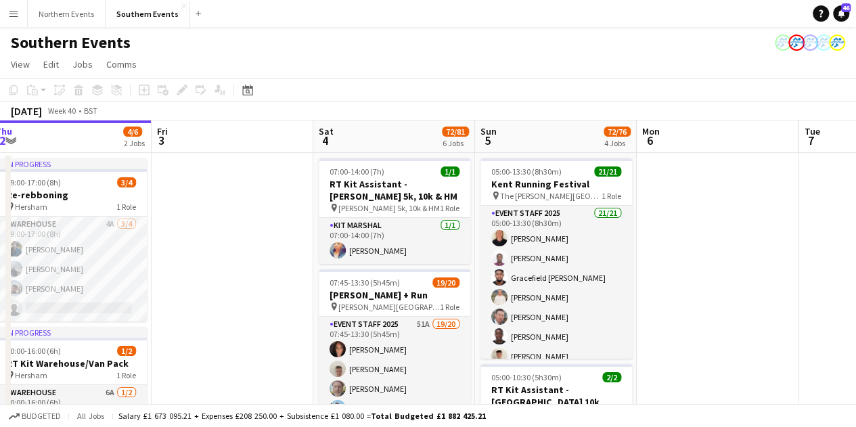
drag, startPoint x: 407, startPoint y: 320, endPoint x: 273, endPoint y: 288, distance: 137.8
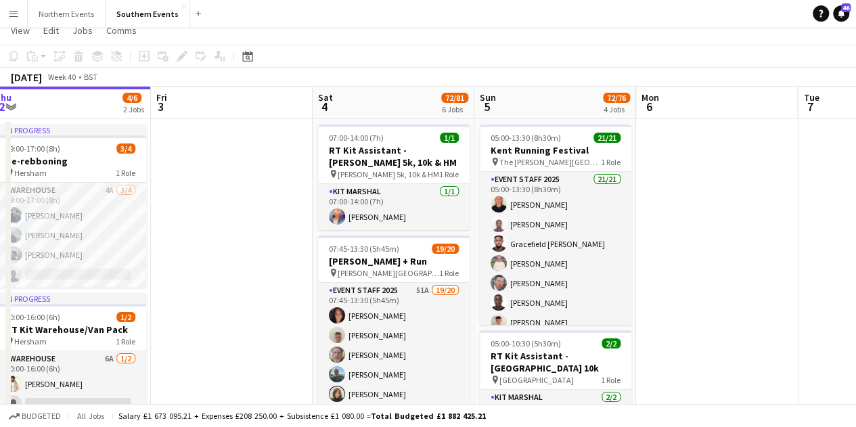
scroll to position [0, 0]
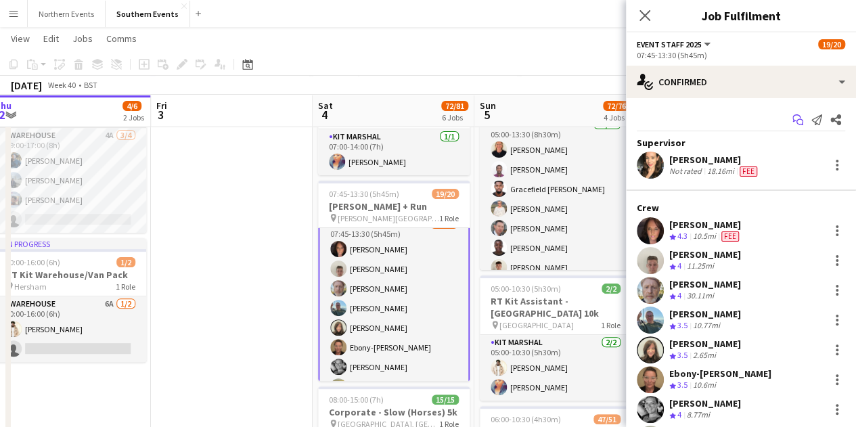
click at [792, 118] on icon "Start chat" at bounding box center [797, 119] width 11 height 11
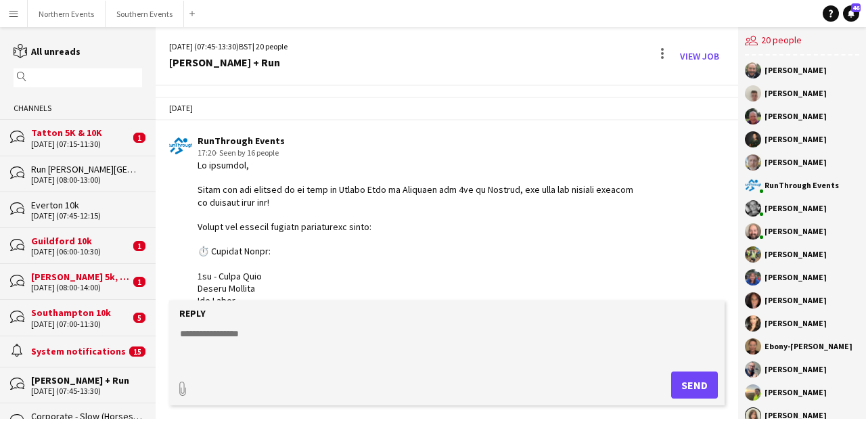
scroll to position [746, 0]
